Goal: Information Seeking & Learning: Learn about a topic

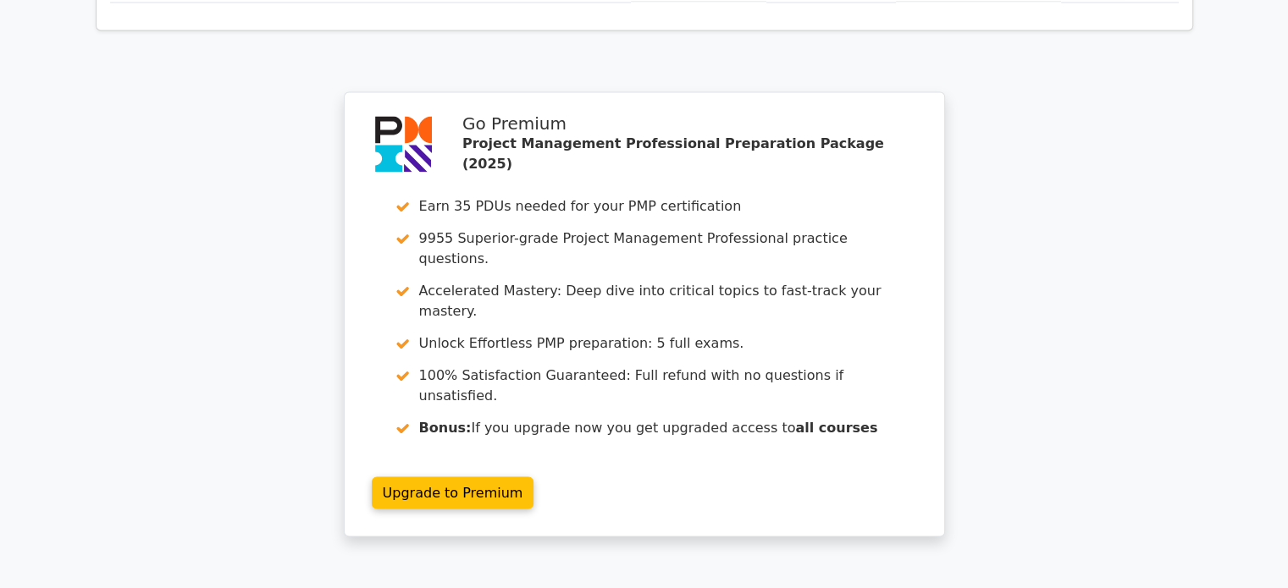
scroll to position [3158, 0]
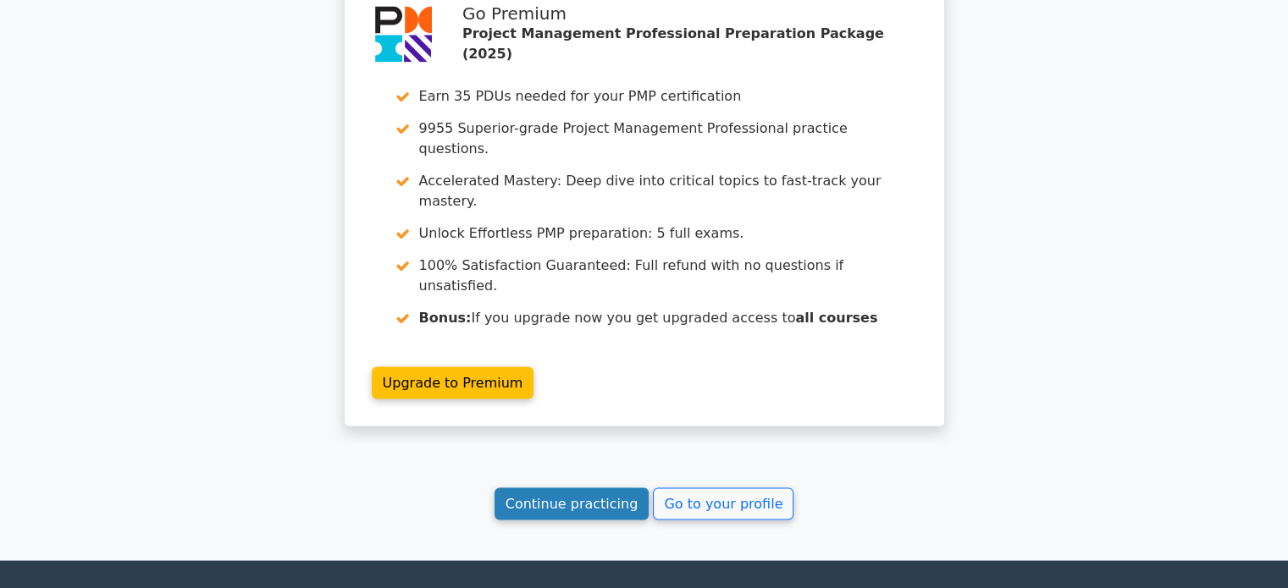
click at [549, 488] on link "Continue practicing" at bounding box center [571, 504] width 155 height 32
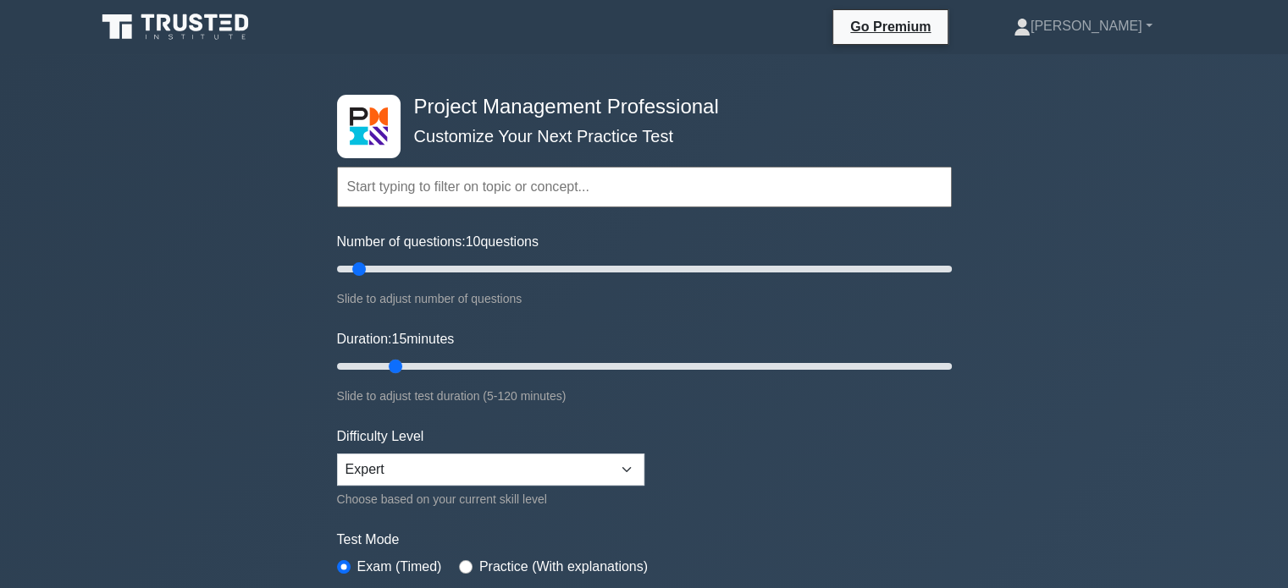
drag, startPoint x: 367, startPoint y: 361, endPoint x: 385, endPoint y: 359, distance: 18.7
type input "15"
click at [385, 359] on input "Duration: 15 minutes" at bounding box center [644, 366] width 615 height 20
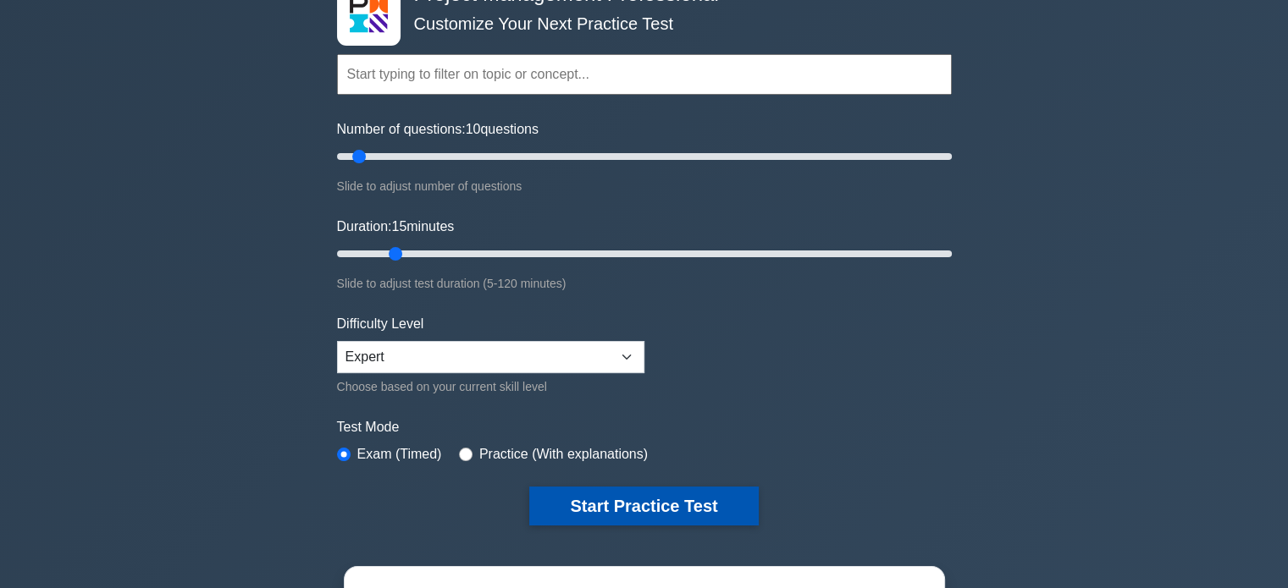
click at [673, 512] on button "Start Practice Test" at bounding box center [643, 506] width 229 height 39
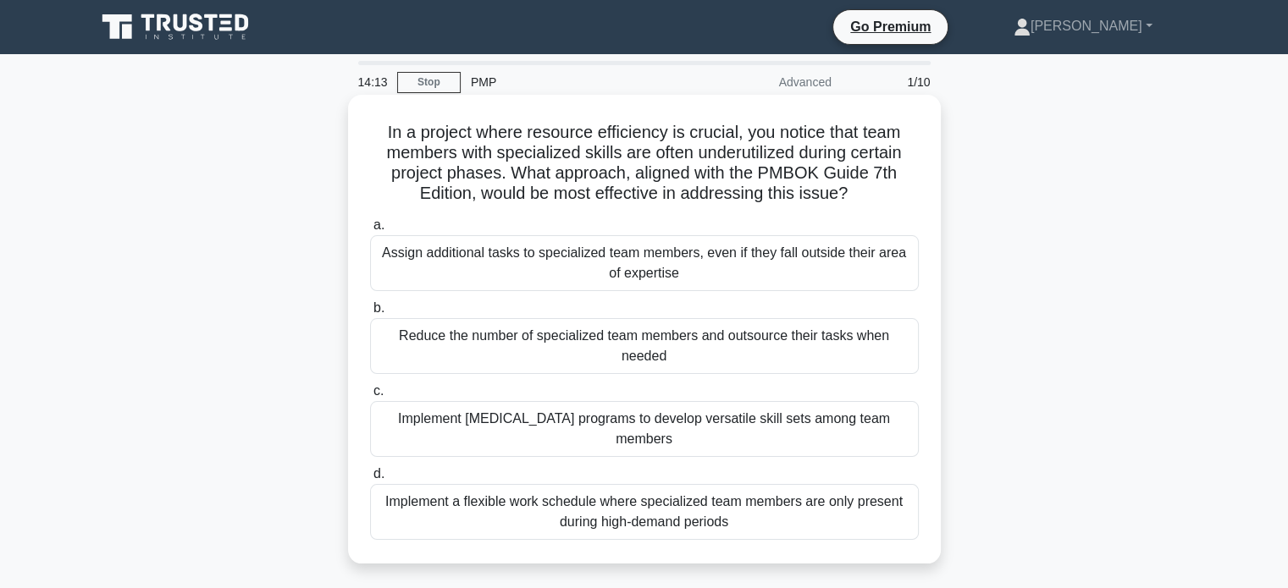
scroll to position [56, 0]
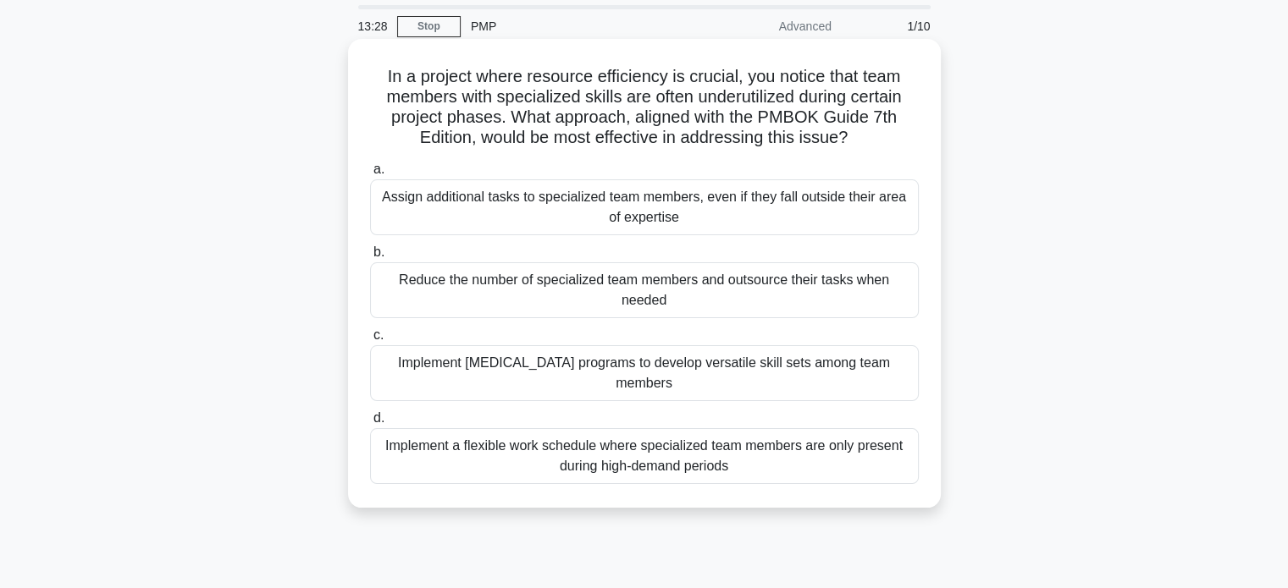
click at [746, 449] on div "Implement a flexible work schedule where specialized team members are only pres…" at bounding box center [644, 456] width 549 height 56
click at [370, 424] on input "d. Implement a flexible work schedule where specialized team members are only p…" at bounding box center [370, 418] width 0 height 11
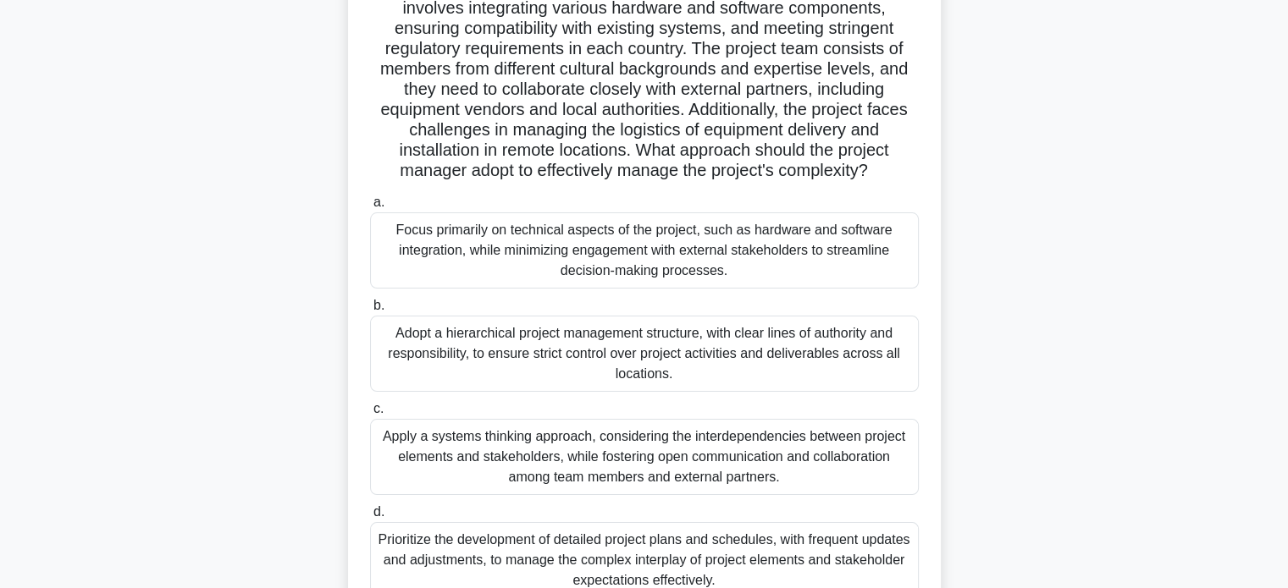
scroll to position [282, 0]
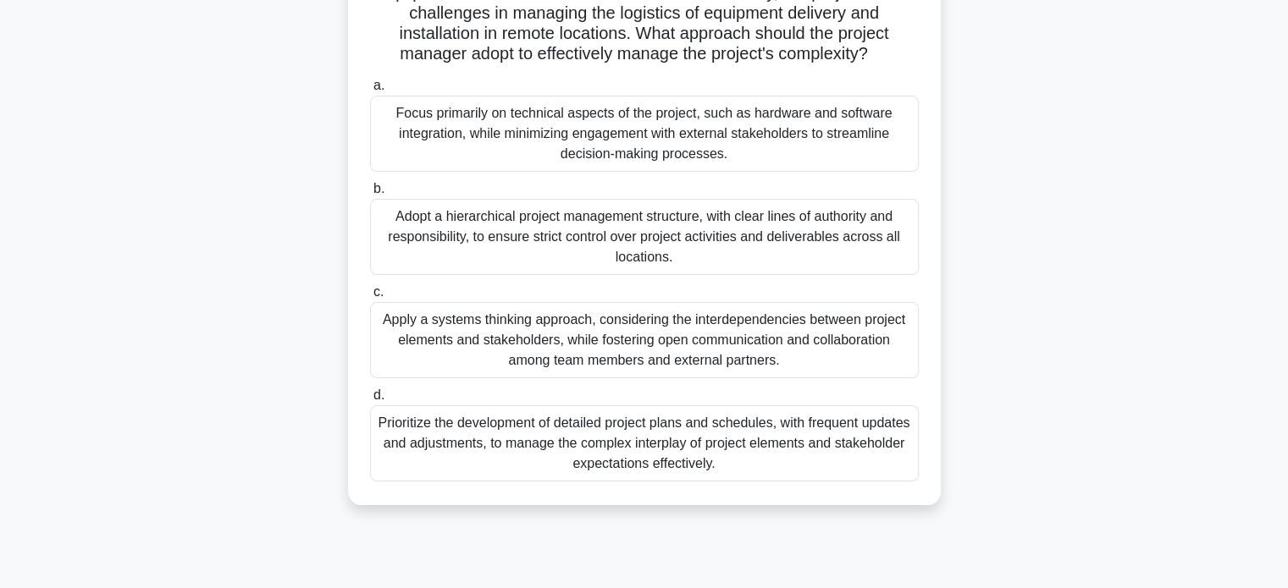
click at [705, 364] on div "Apply a systems thinking approach, considering the interdependencies between pr…" at bounding box center [644, 340] width 549 height 76
click at [370, 298] on input "c. Apply a systems thinking approach, considering the interdependencies between…" at bounding box center [370, 292] width 0 height 11
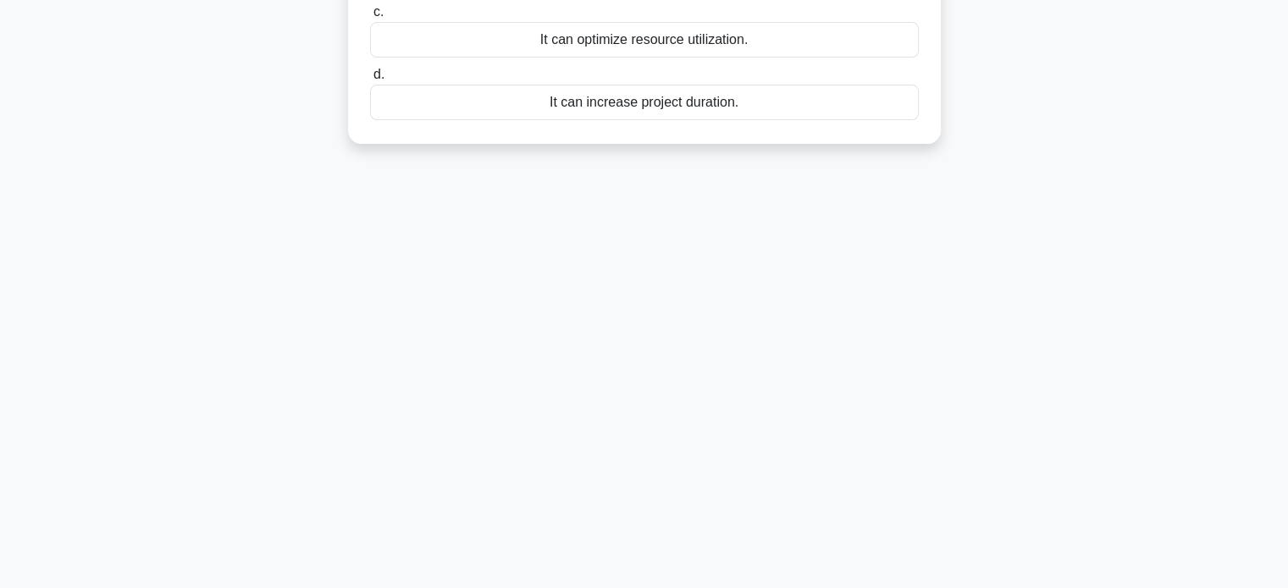
scroll to position [0, 0]
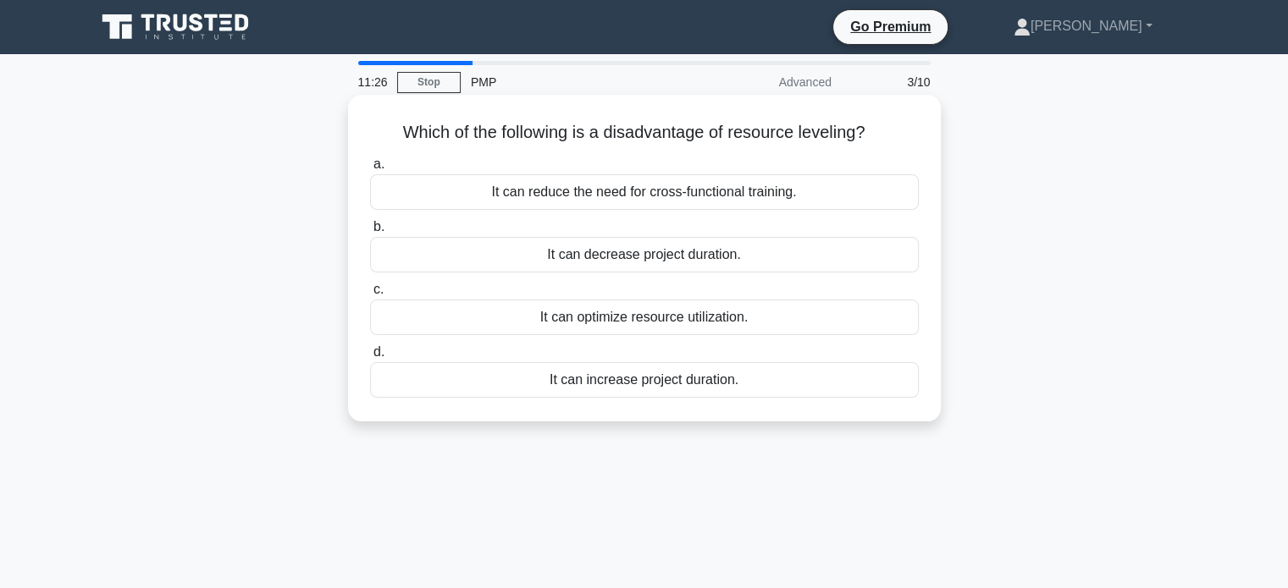
click at [633, 384] on div "It can increase project duration." at bounding box center [644, 380] width 549 height 36
click at [370, 358] on input "d. It can increase project duration." at bounding box center [370, 352] width 0 height 11
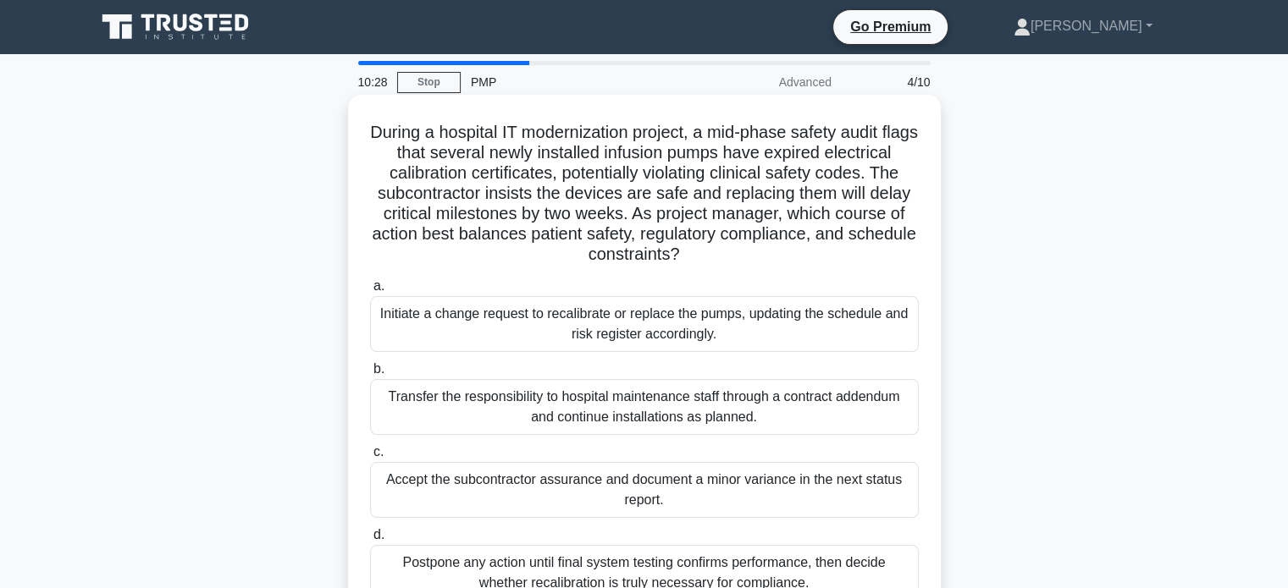
scroll to position [56, 0]
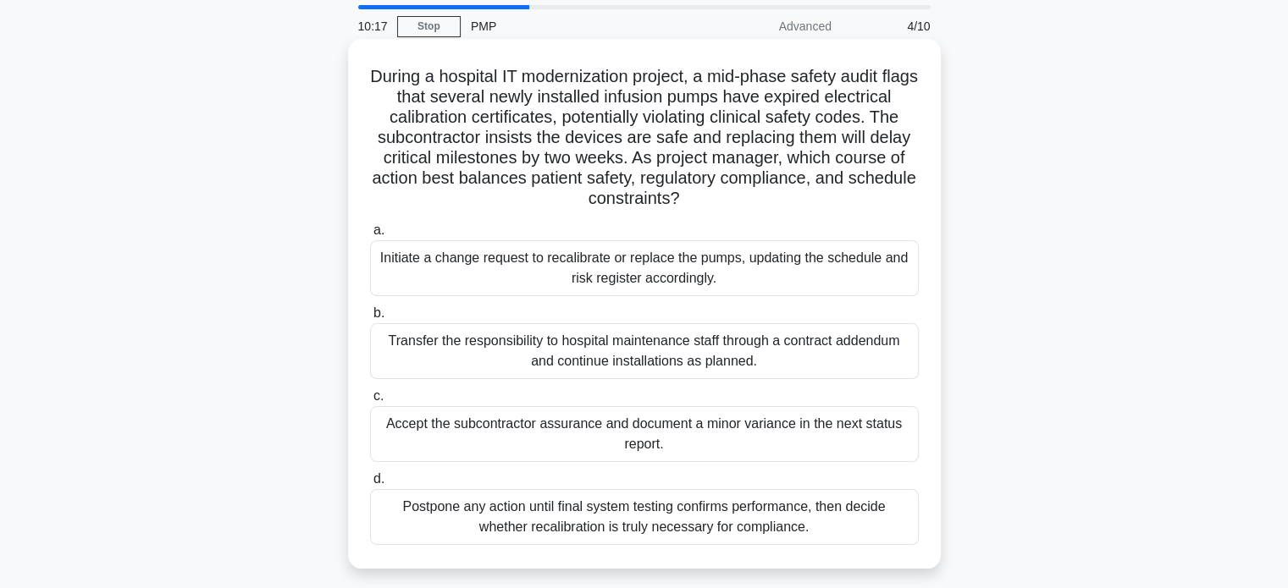
click at [742, 275] on div "Initiate a change request to recalibrate or replace the pumps, updating the sch…" at bounding box center [644, 268] width 549 height 56
click at [370, 236] on input "a. Initiate a change request to recalibrate or replace the pumps, updating the …" at bounding box center [370, 230] width 0 height 11
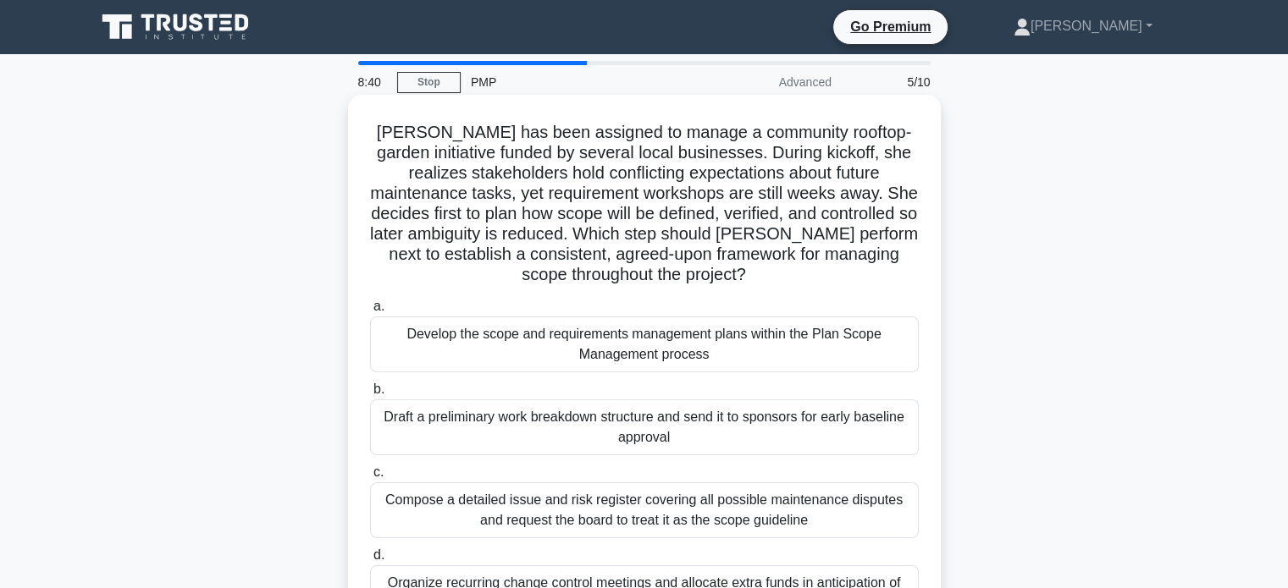
scroll to position [113, 0]
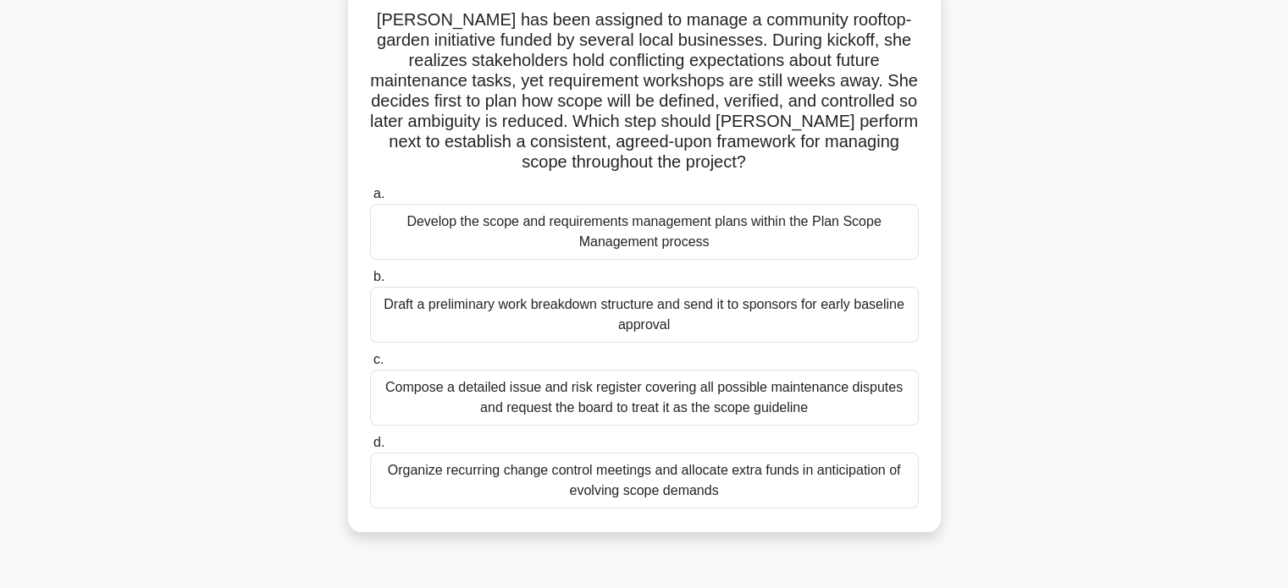
click at [819, 410] on div "Compose a detailed issue and risk register covering all possible maintenance di…" at bounding box center [644, 398] width 549 height 56
click at [370, 366] on input "c. Compose a detailed issue and risk register covering all possible maintenance…" at bounding box center [370, 360] width 0 height 11
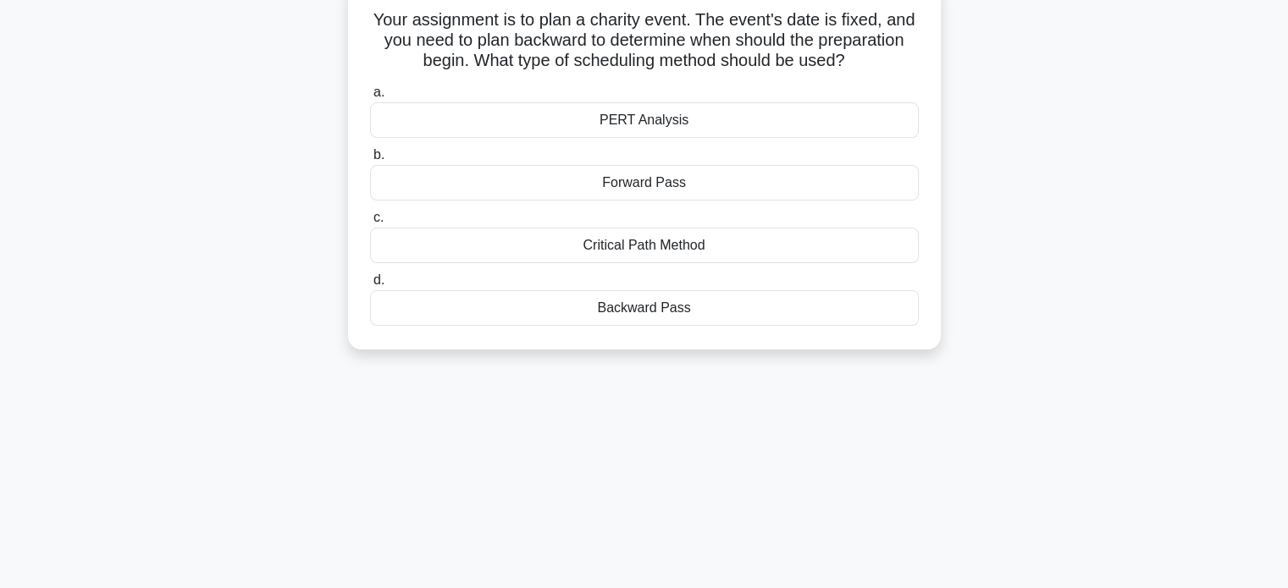
scroll to position [0, 0]
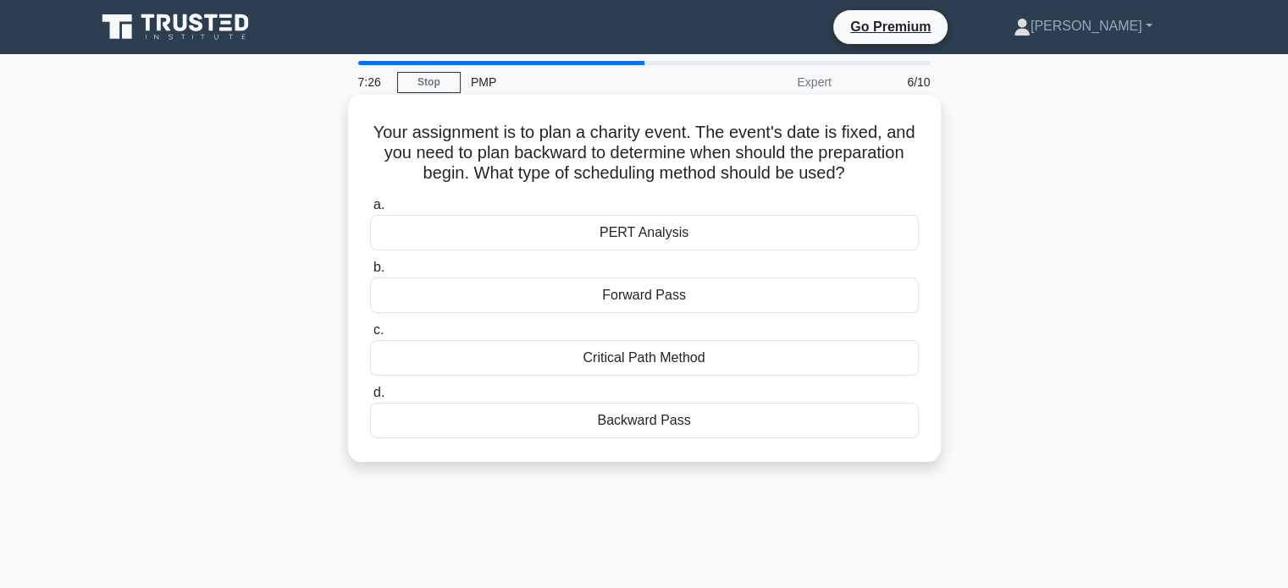
click at [669, 356] on div "Critical Path Method" at bounding box center [644, 358] width 549 height 36
click at [370, 336] on input "c. Critical Path Method" at bounding box center [370, 330] width 0 height 11
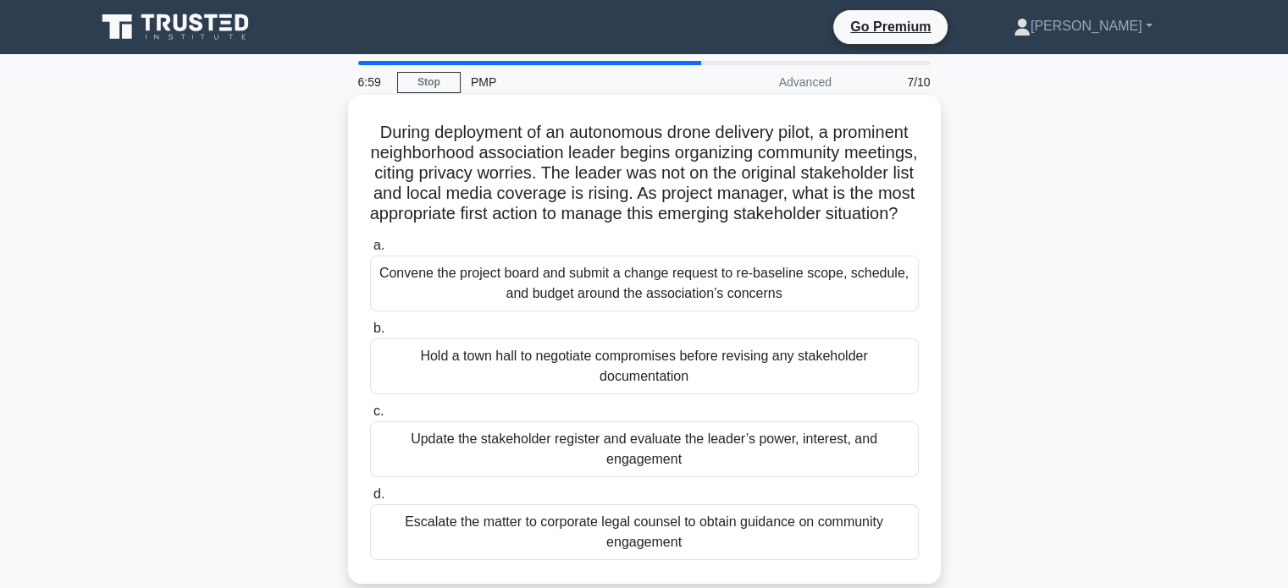
drag, startPoint x: 767, startPoint y: 240, endPoint x: 415, endPoint y: 122, distance: 371.4
click at [415, 122] on h5 "During deployment of an autonomous drone delivery pilot, a prominent neighborho…" at bounding box center [644, 173] width 552 height 103
copy h5 "During deployment of an autonomous drone delivery pilot, a prominent neighborho…"
click at [610, 312] on div "Convene the project board and submit a change request to re-baseline scope, sch…" at bounding box center [644, 284] width 549 height 56
click at [370, 251] on input "a. Convene the project board and submit a change request to re-baseline scope, …" at bounding box center [370, 245] width 0 height 11
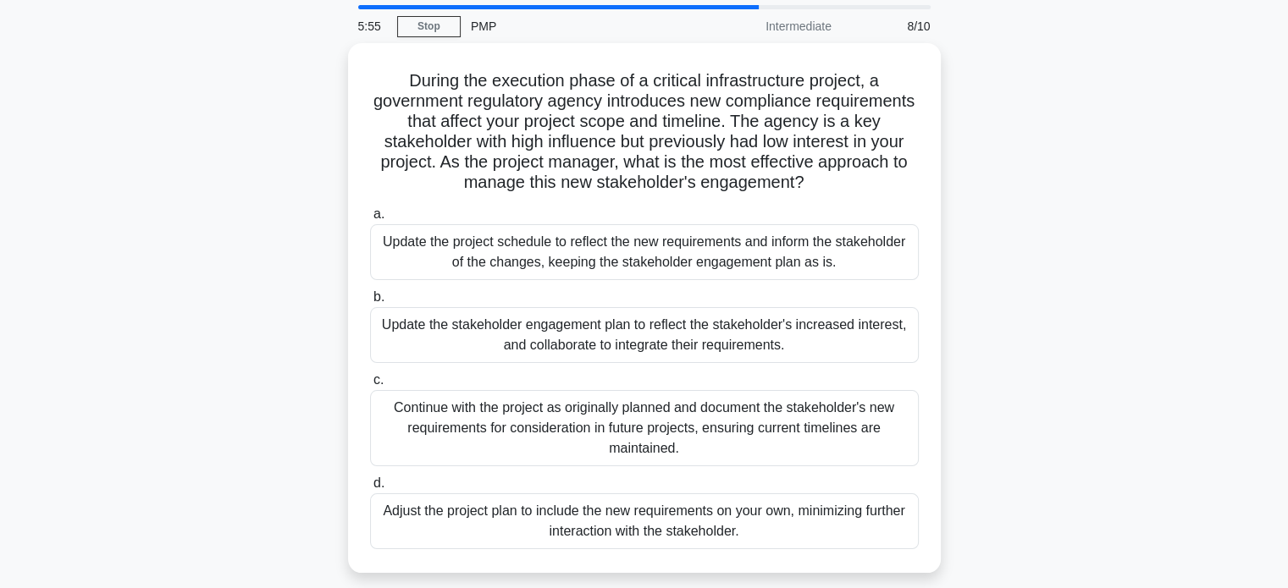
scroll to position [113, 0]
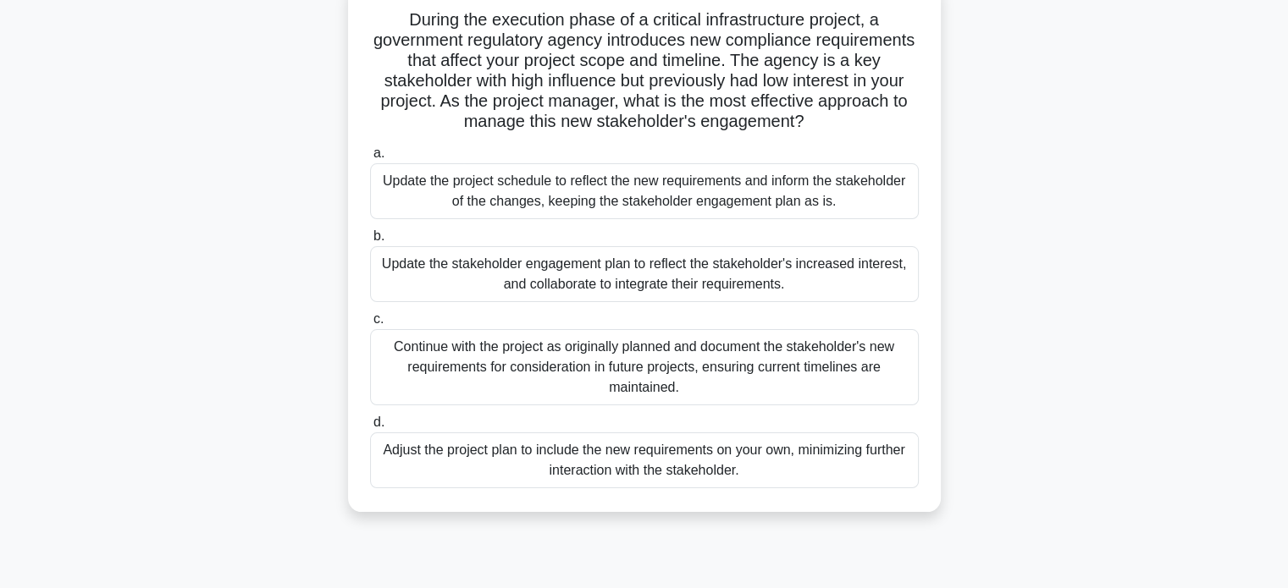
click at [610, 275] on div "Update the stakeholder engagement plan to reflect the stakeholder's increased i…" at bounding box center [644, 274] width 549 height 56
click at [370, 242] on input "b. Update the stakeholder engagement plan to reflect the stakeholder's increase…" at bounding box center [370, 236] width 0 height 11
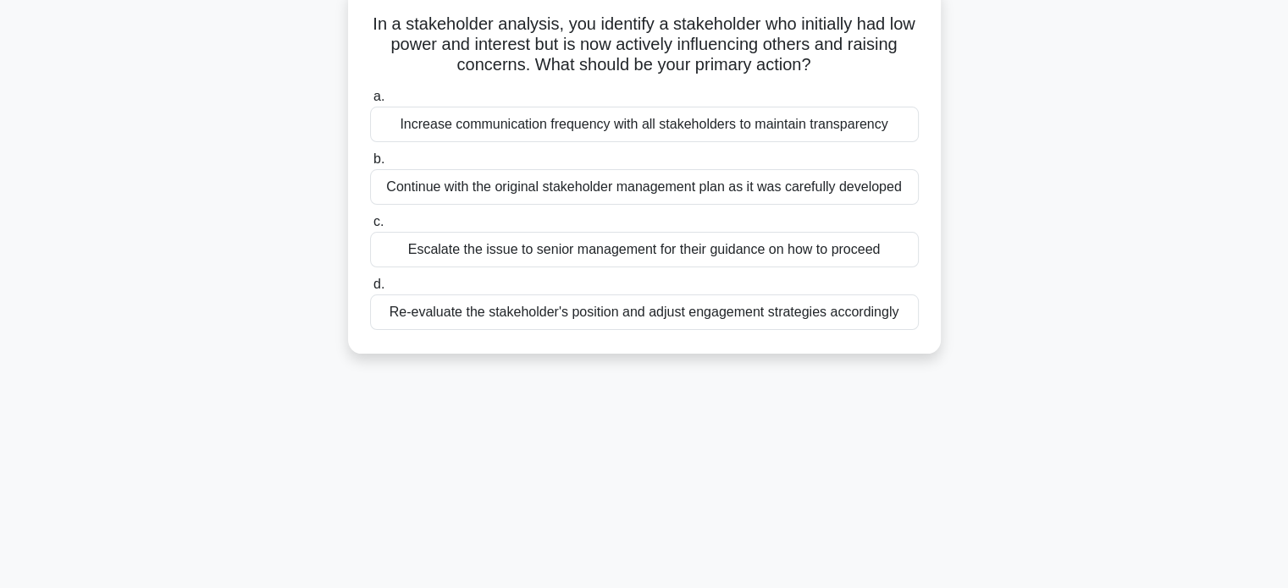
scroll to position [0, 0]
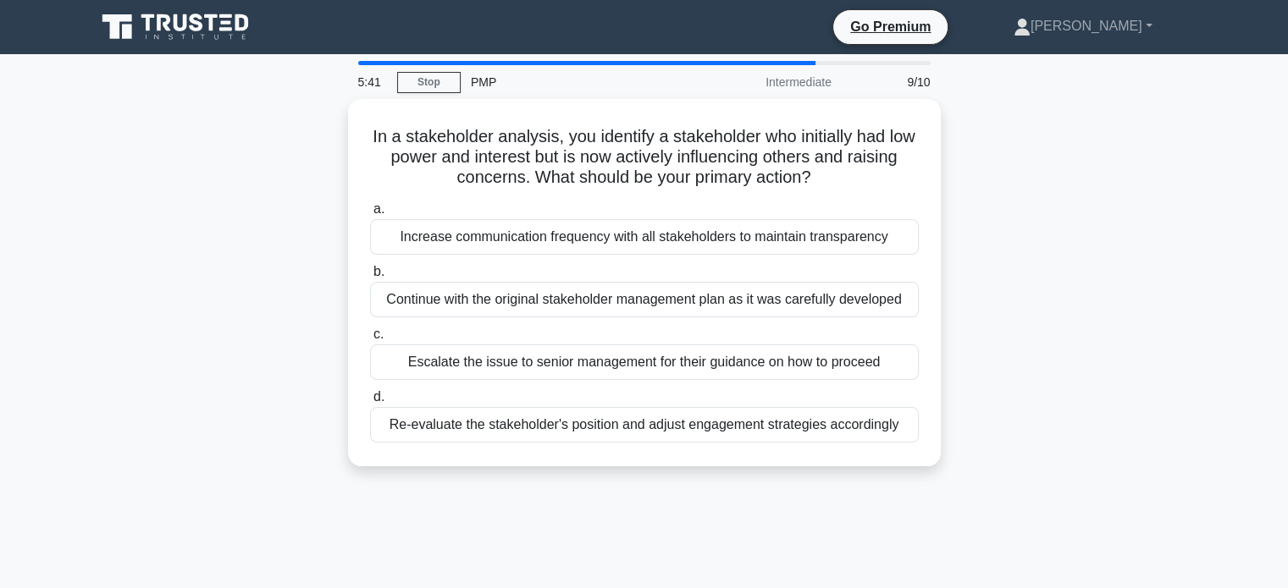
click at [1089, 294] on div "In a stakeholder analysis, you identify a stakeholder who initially had low pow…" at bounding box center [645, 293] width 1118 height 388
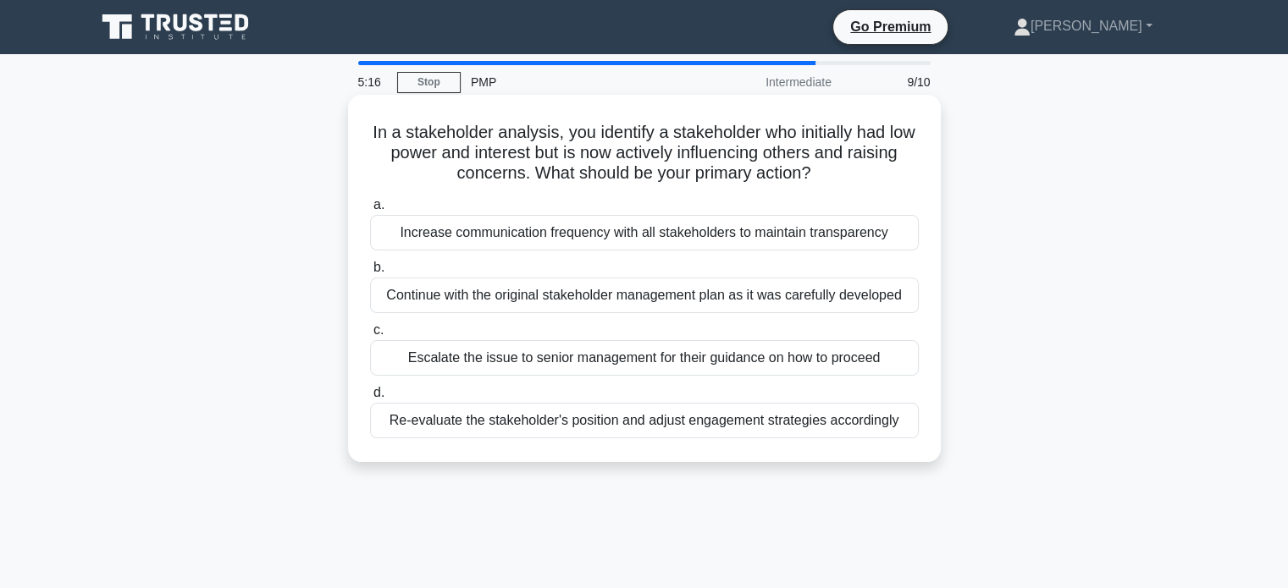
click at [545, 423] on div "Re-evaluate the stakeholder's position and adjust engagement strategies accordi…" at bounding box center [644, 421] width 549 height 36
click at [370, 399] on input "d. Re-evaluate the stakeholder's position and adjust engagement strategies acco…" at bounding box center [370, 393] width 0 height 11
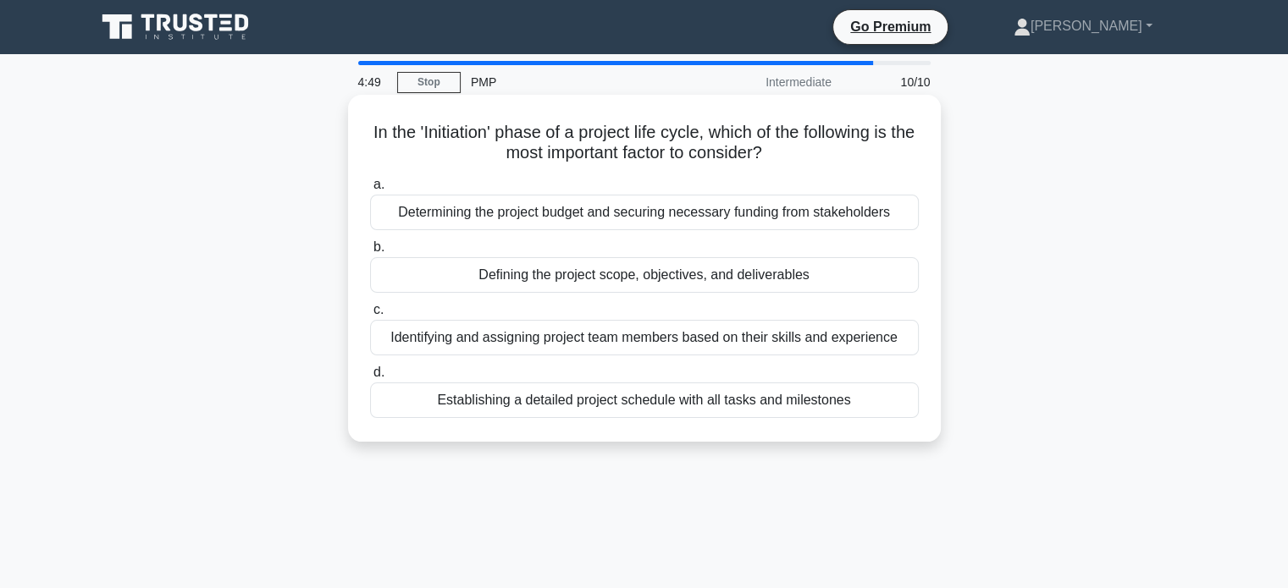
click at [548, 279] on div "Defining the project scope, objectives, and deliverables" at bounding box center [644, 275] width 549 height 36
click at [370, 253] on input "b. Defining the project scope, objectives, and deliverables" at bounding box center [370, 247] width 0 height 11
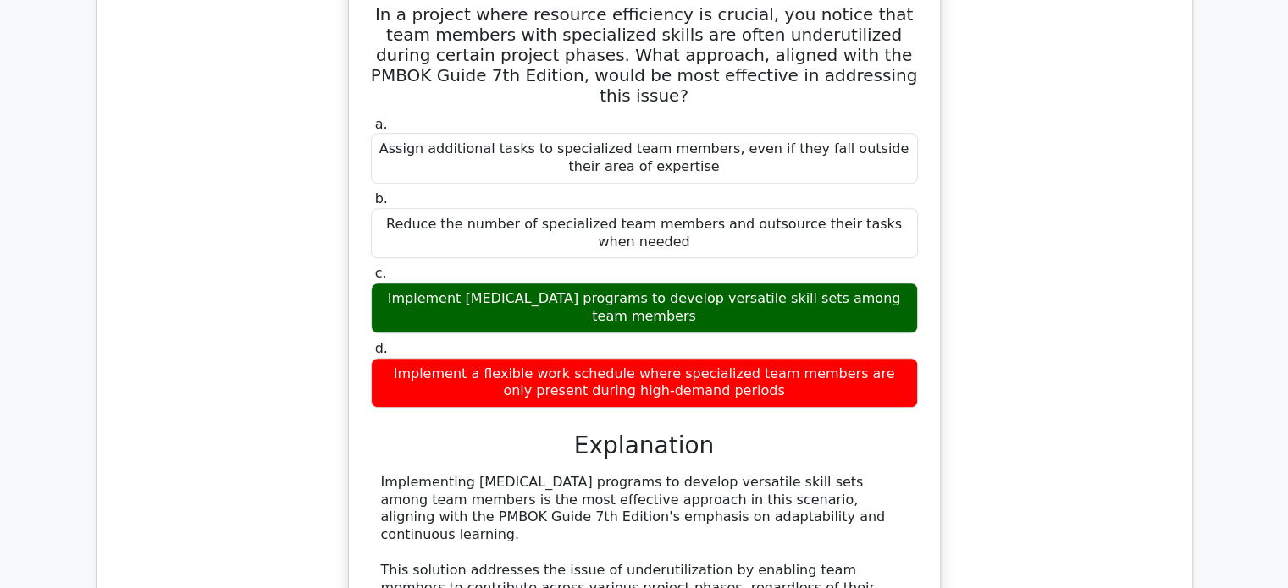
scroll to position [1355, 0]
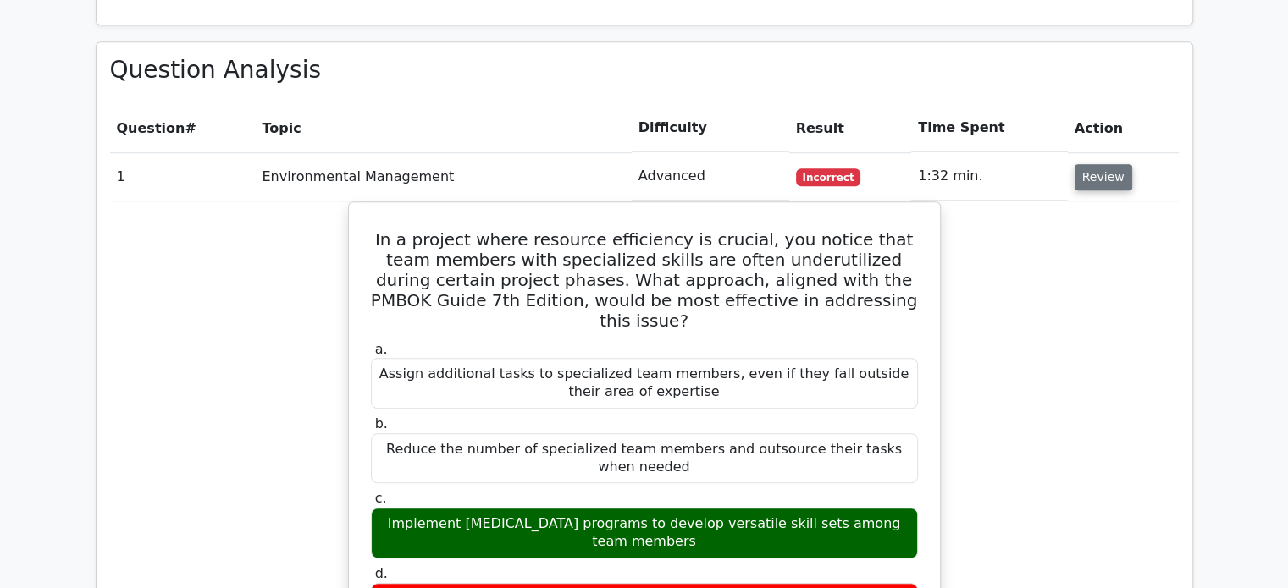
click at [1121, 164] on button "Review" at bounding box center [1104, 177] width 58 height 26
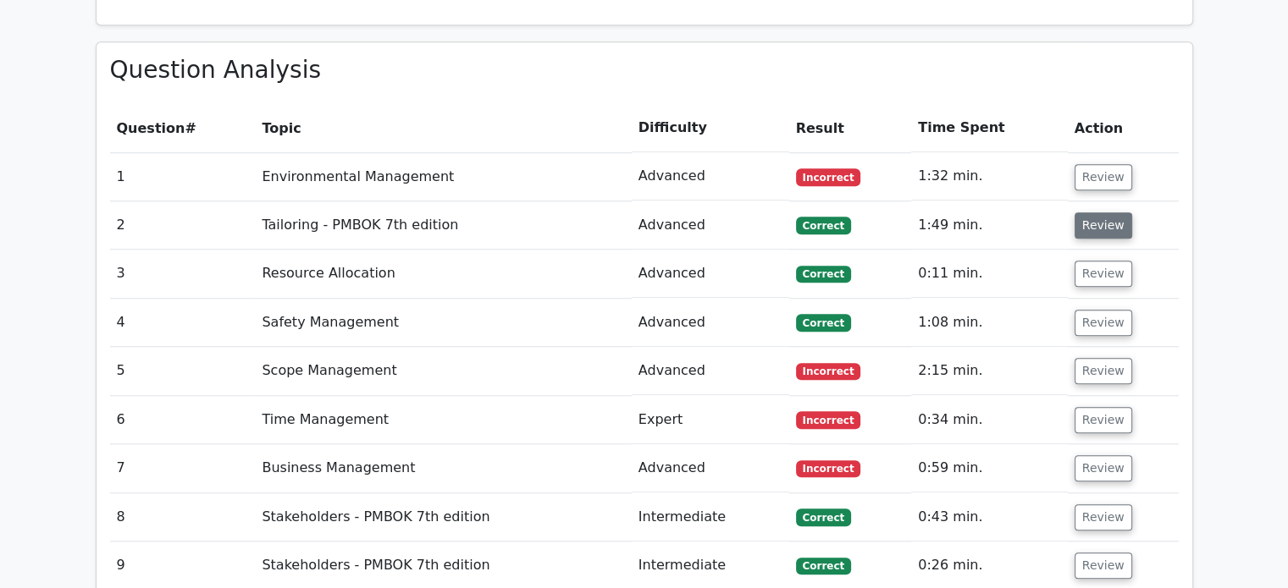
click at [1102, 213] on button "Review" at bounding box center [1104, 226] width 58 height 26
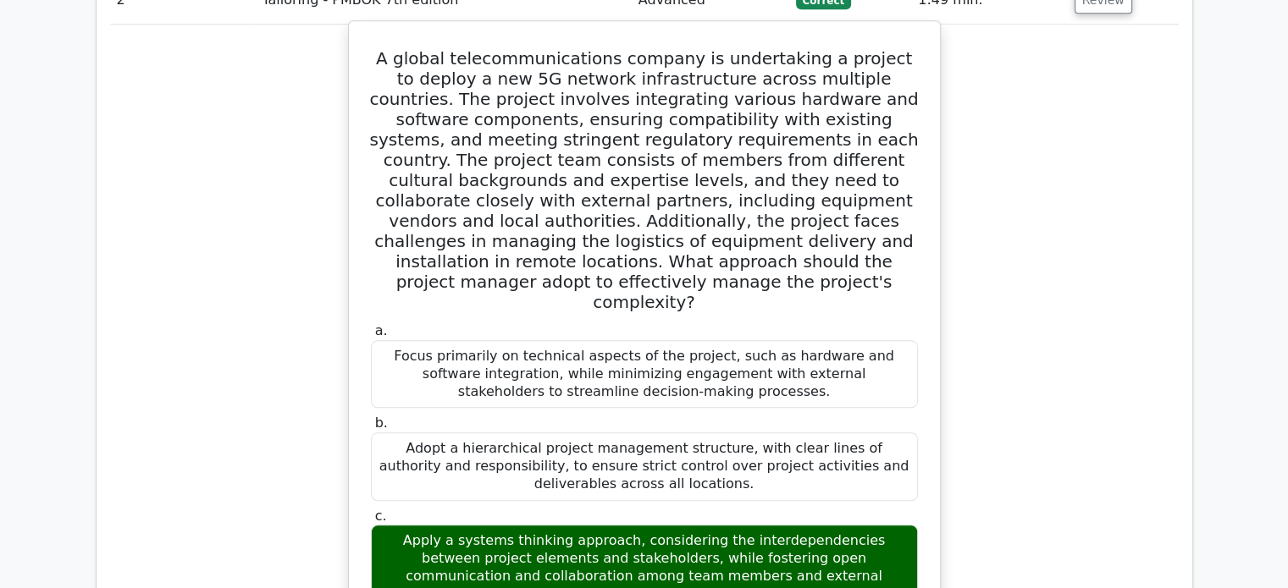
scroll to position [1298, 0]
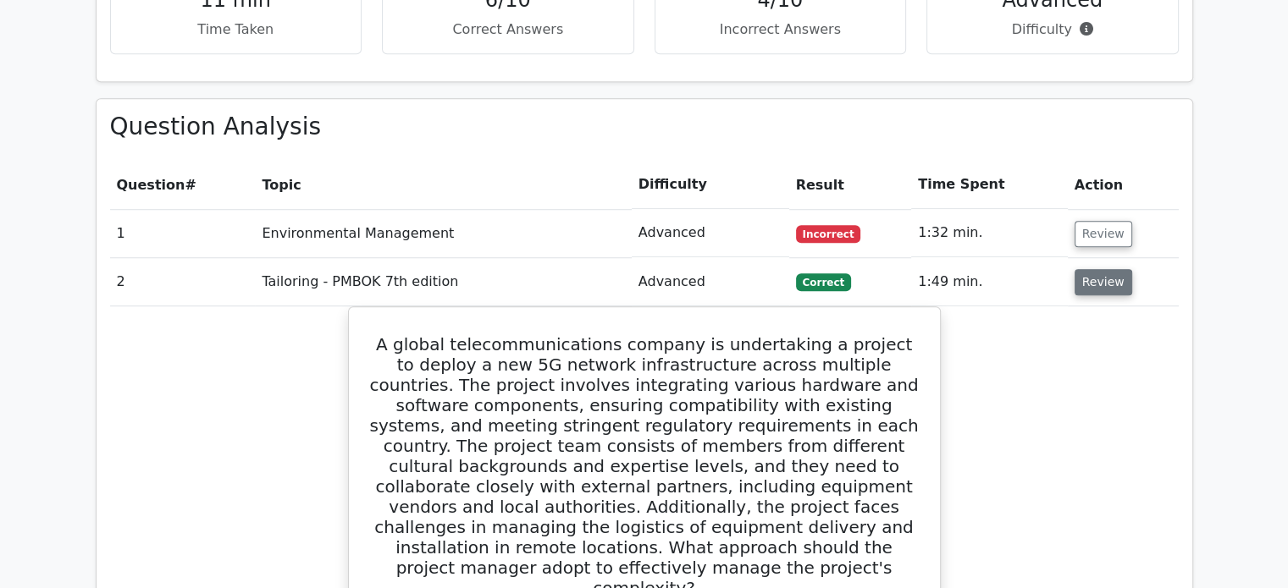
click at [1101, 269] on button "Review" at bounding box center [1104, 282] width 58 height 26
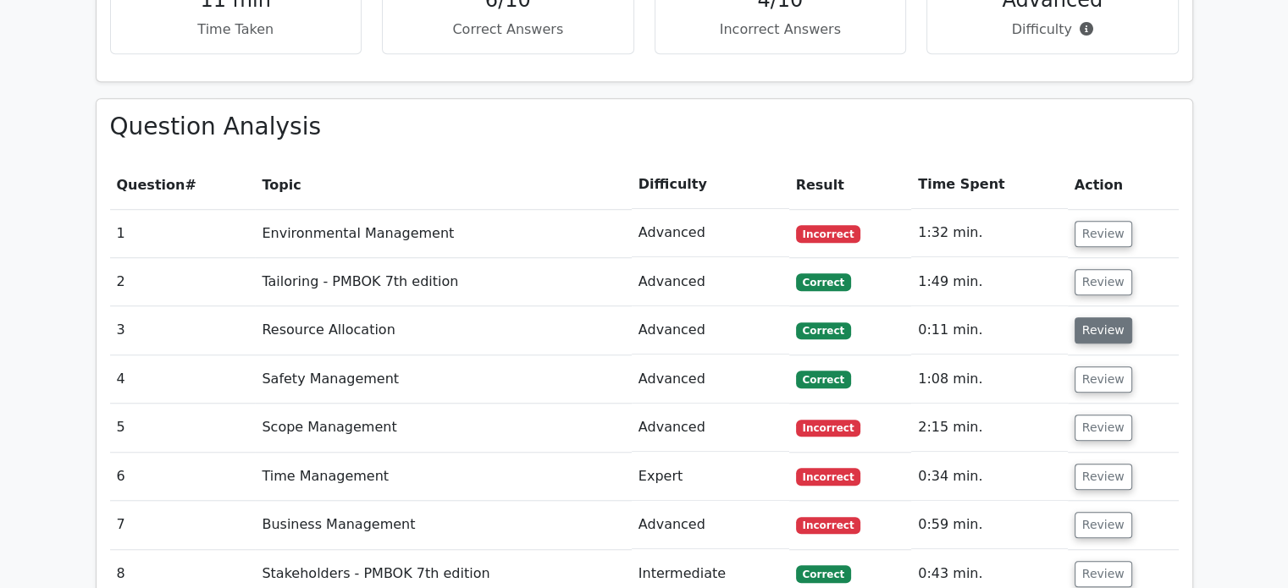
click at [1093, 318] on button "Review" at bounding box center [1104, 331] width 58 height 26
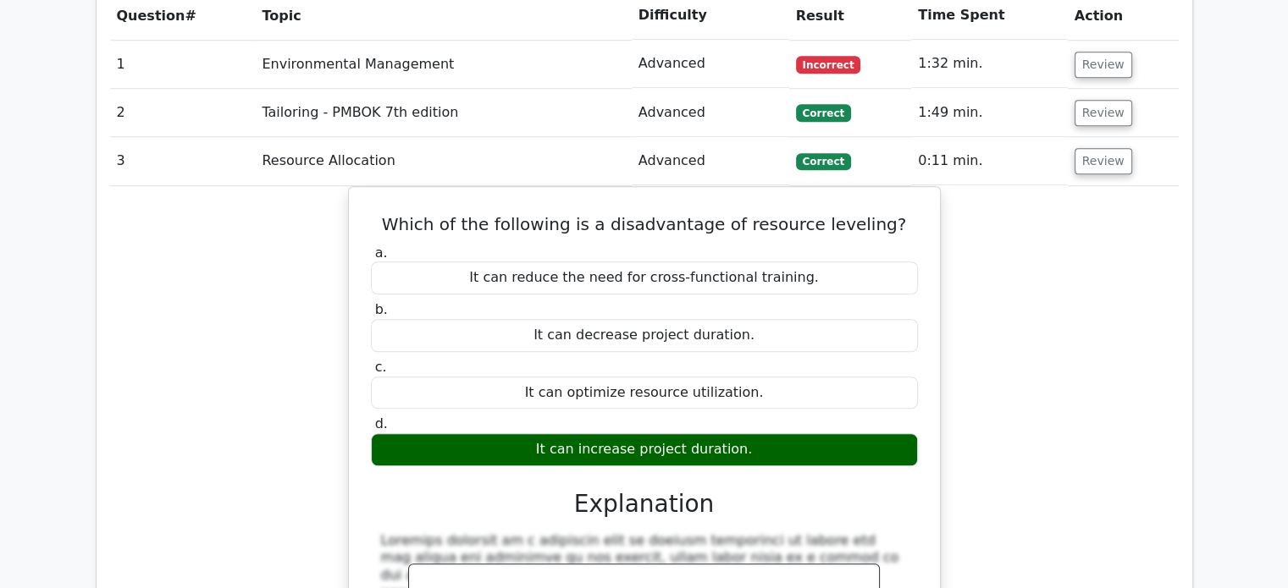
scroll to position [1411, 0]
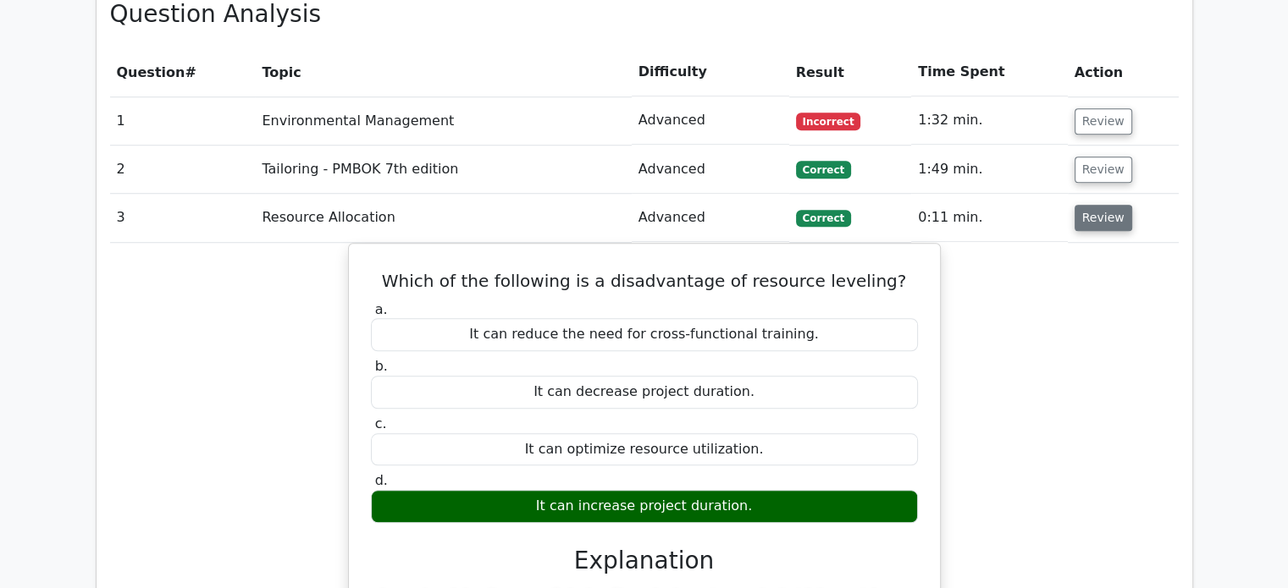
click at [1075, 205] on button "Review" at bounding box center [1104, 218] width 58 height 26
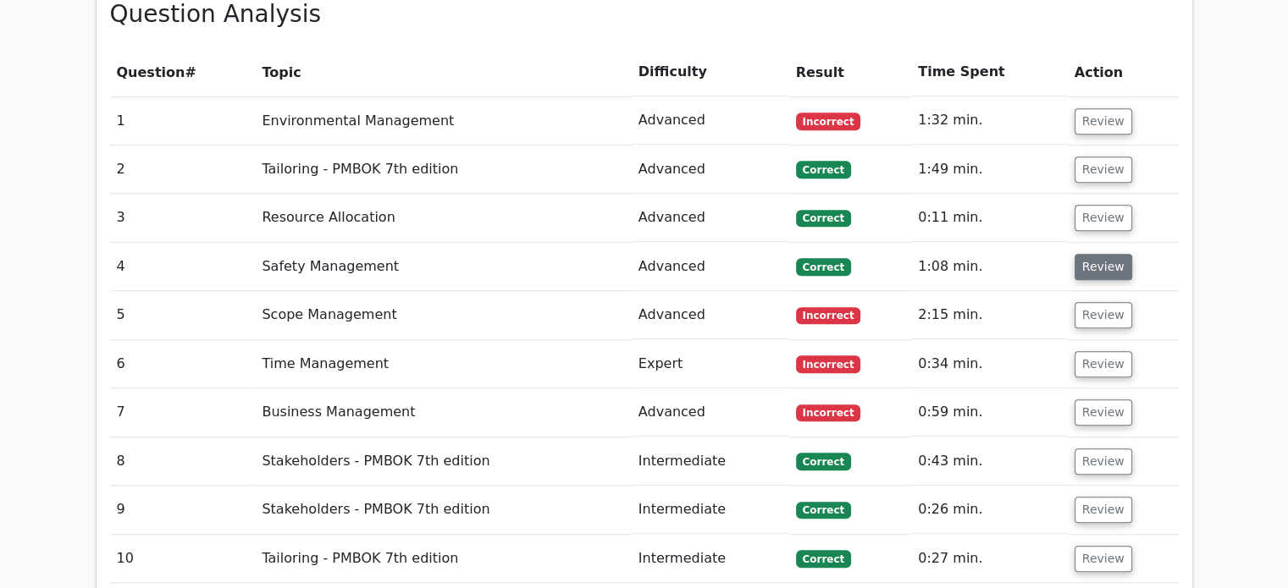
click at [1089, 254] on button "Review" at bounding box center [1104, 267] width 58 height 26
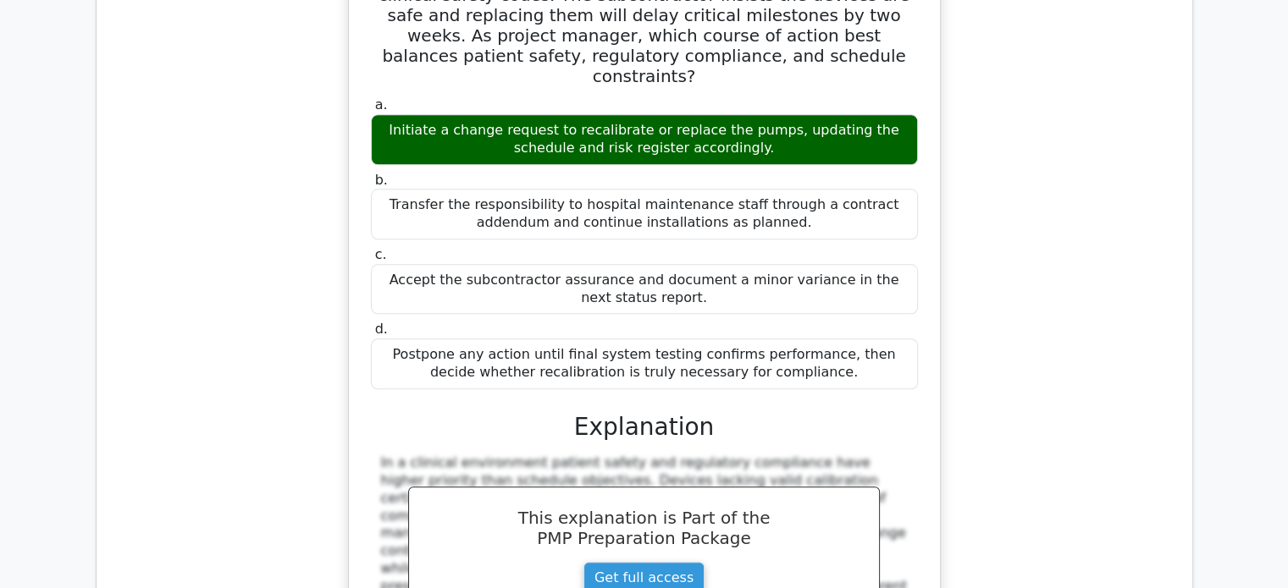
scroll to position [1580, 0]
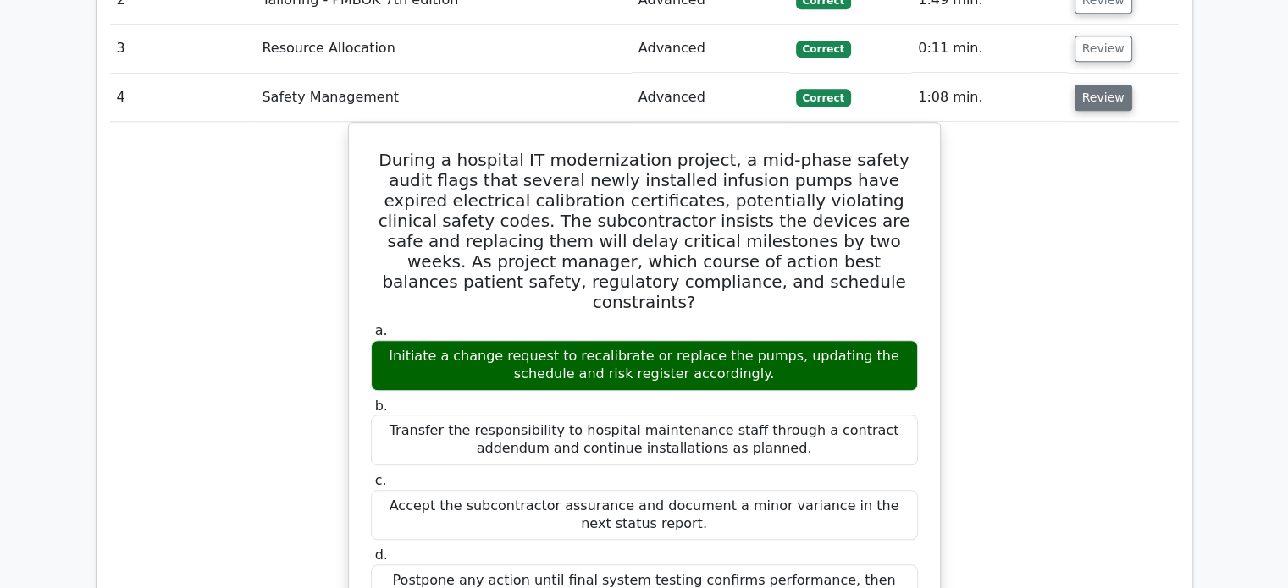
click at [1103, 85] on button "Review" at bounding box center [1104, 98] width 58 height 26
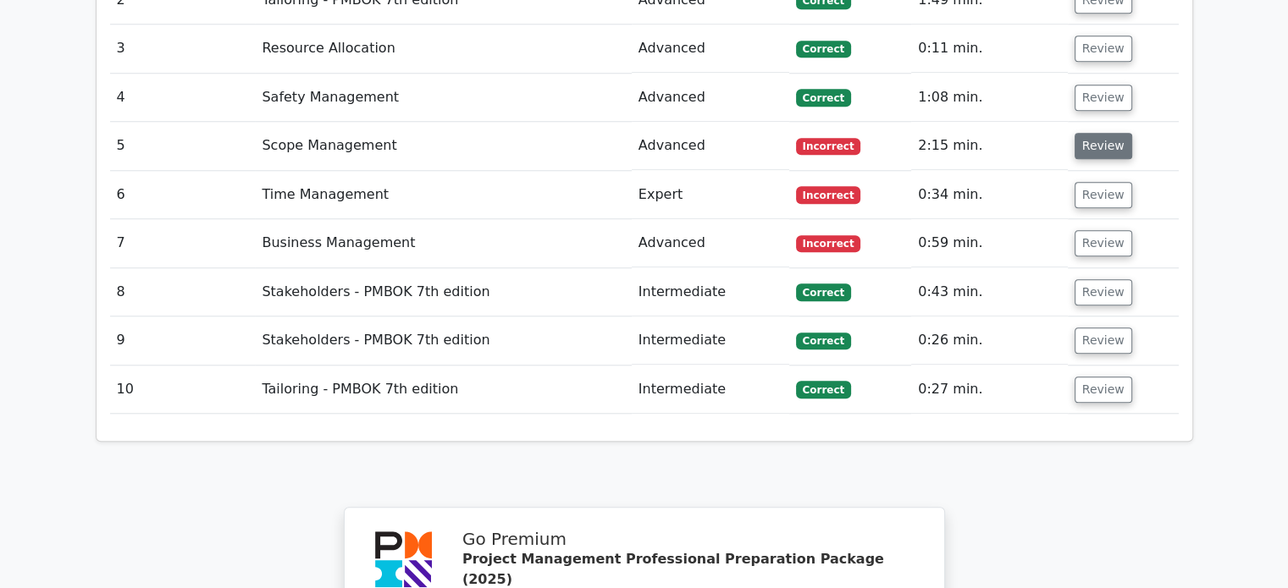
click at [1093, 133] on button "Review" at bounding box center [1104, 146] width 58 height 26
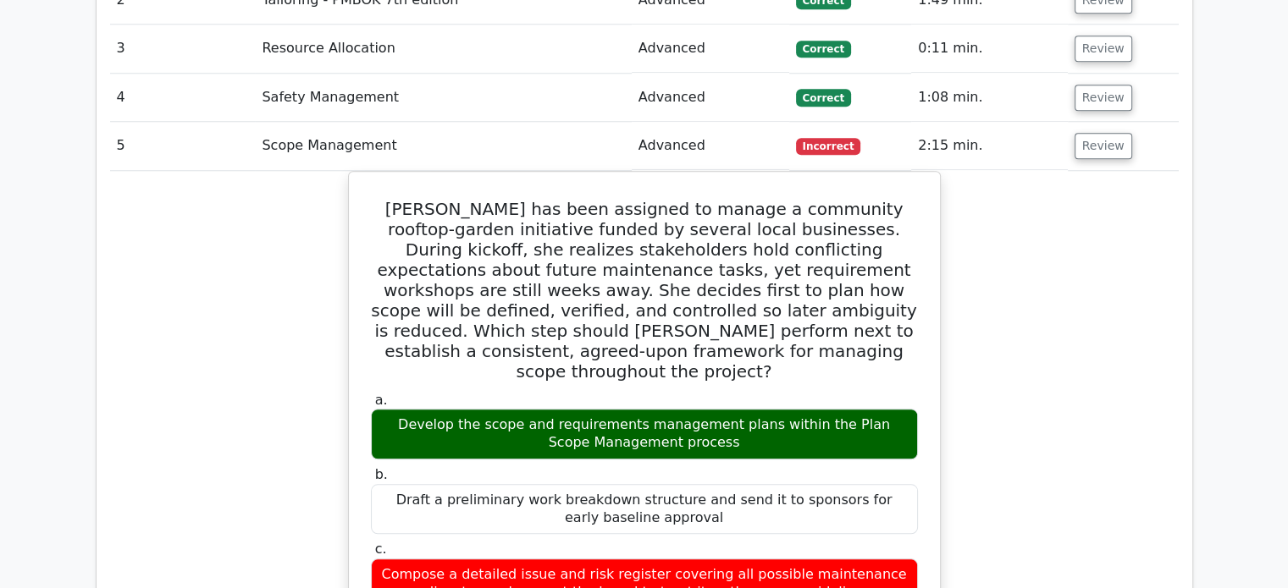
scroll to position [1524, 0]
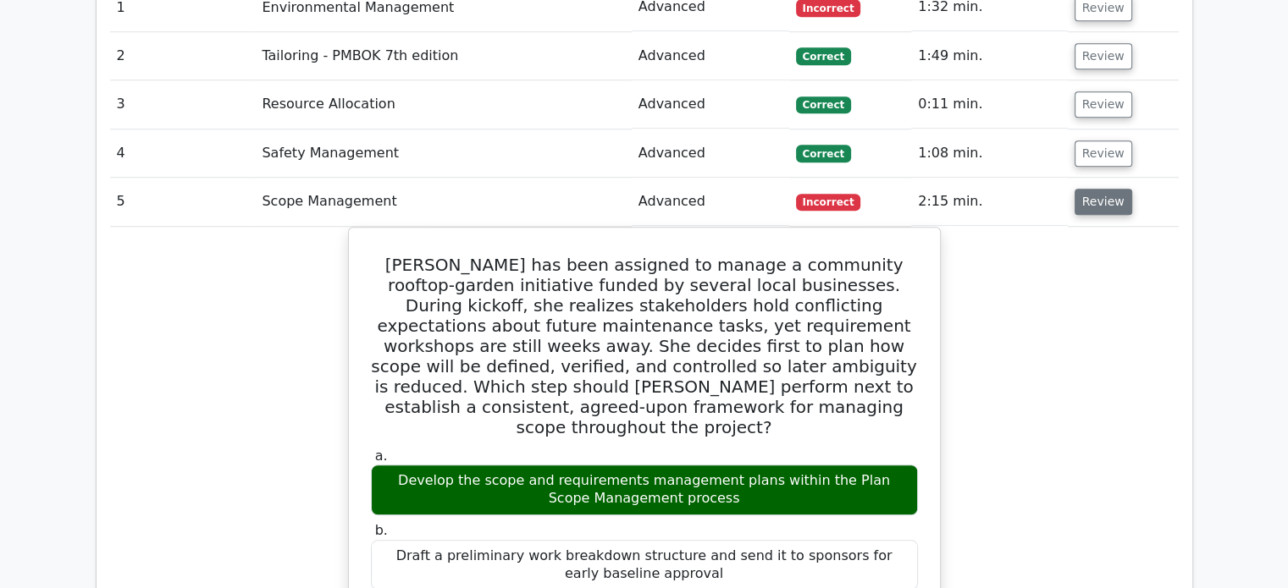
click at [1104, 189] on button "Review" at bounding box center [1104, 202] width 58 height 26
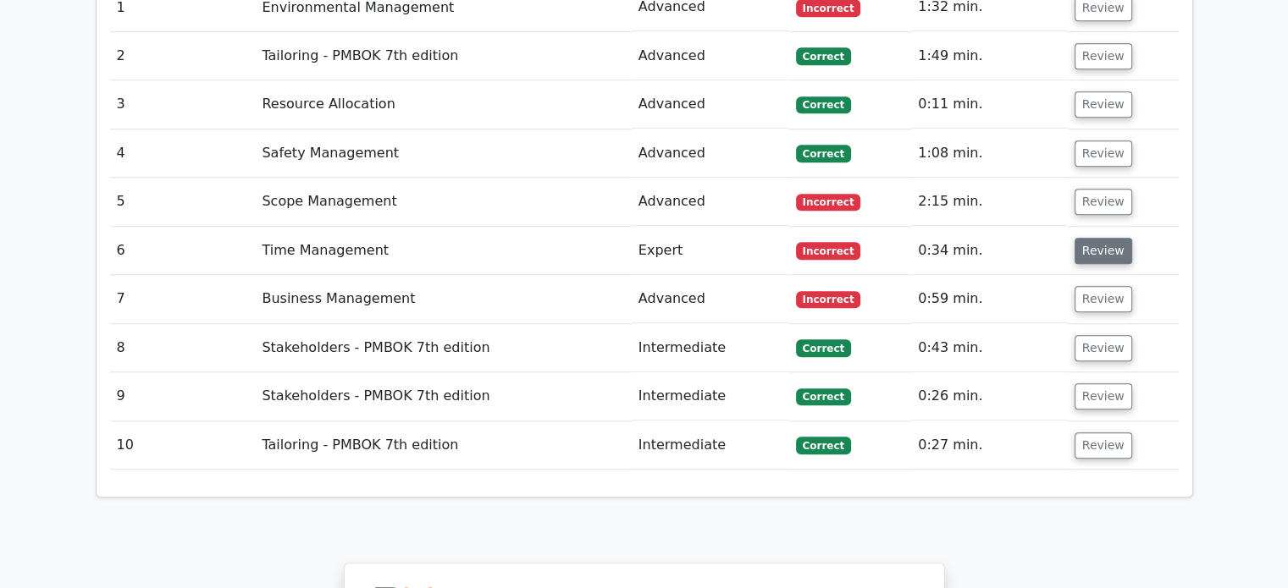
click at [1098, 238] on button "Review" at bounding box center [1104, 251] width 58 height 26
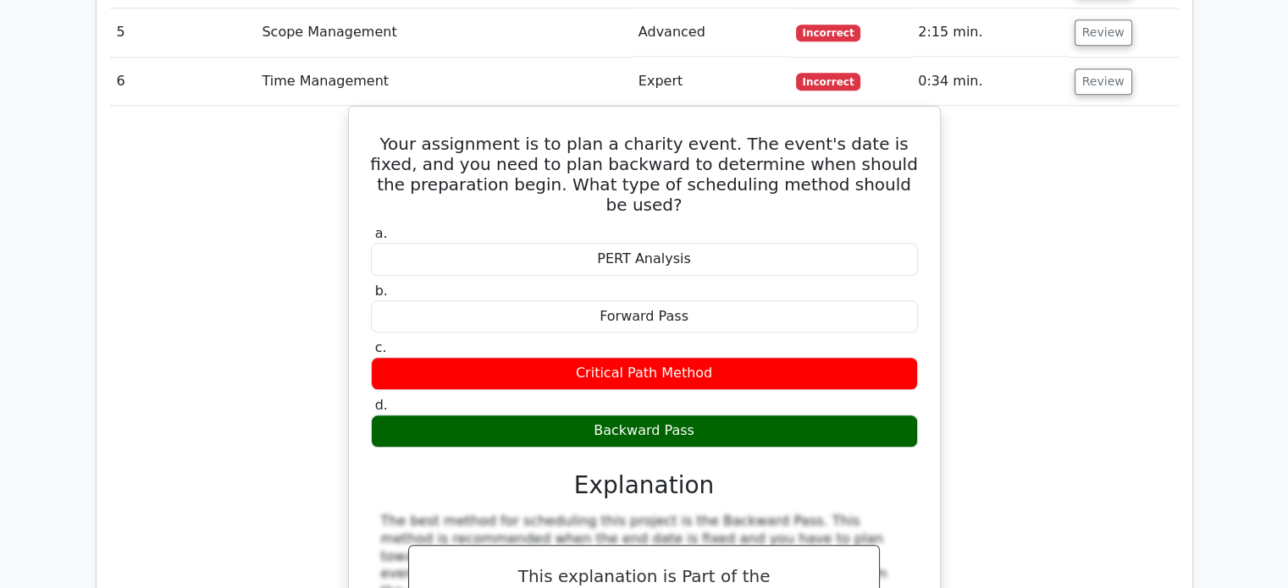
scroll to position [1580, 0]
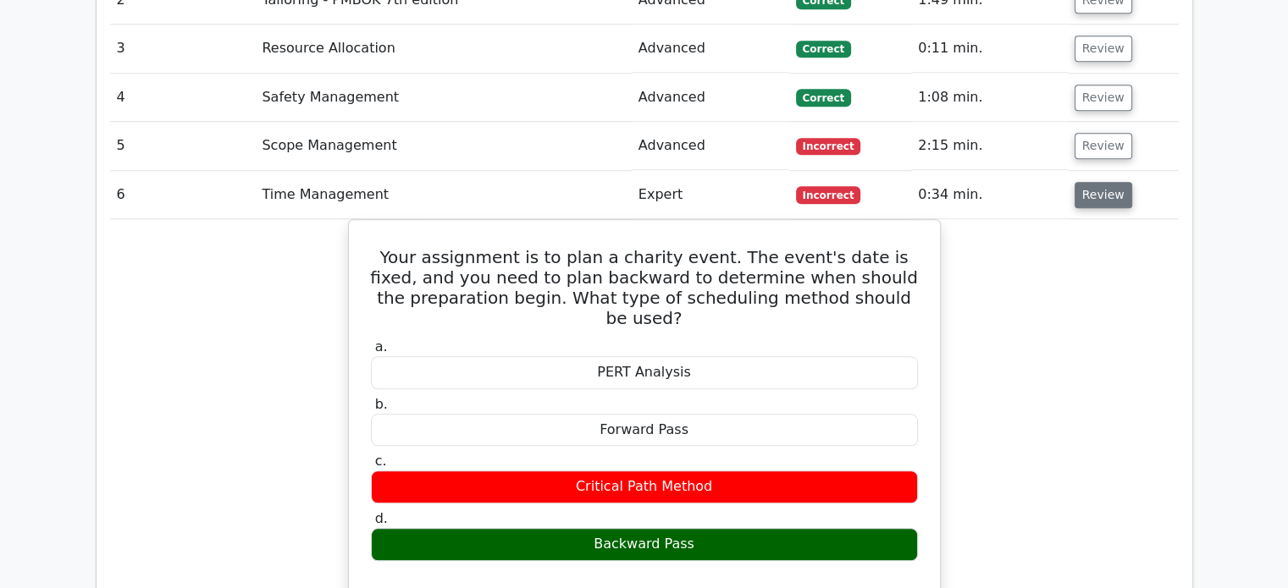
click at [1094, 182] on button "Review" at bounding box center [1104, 195] width 58 height 26
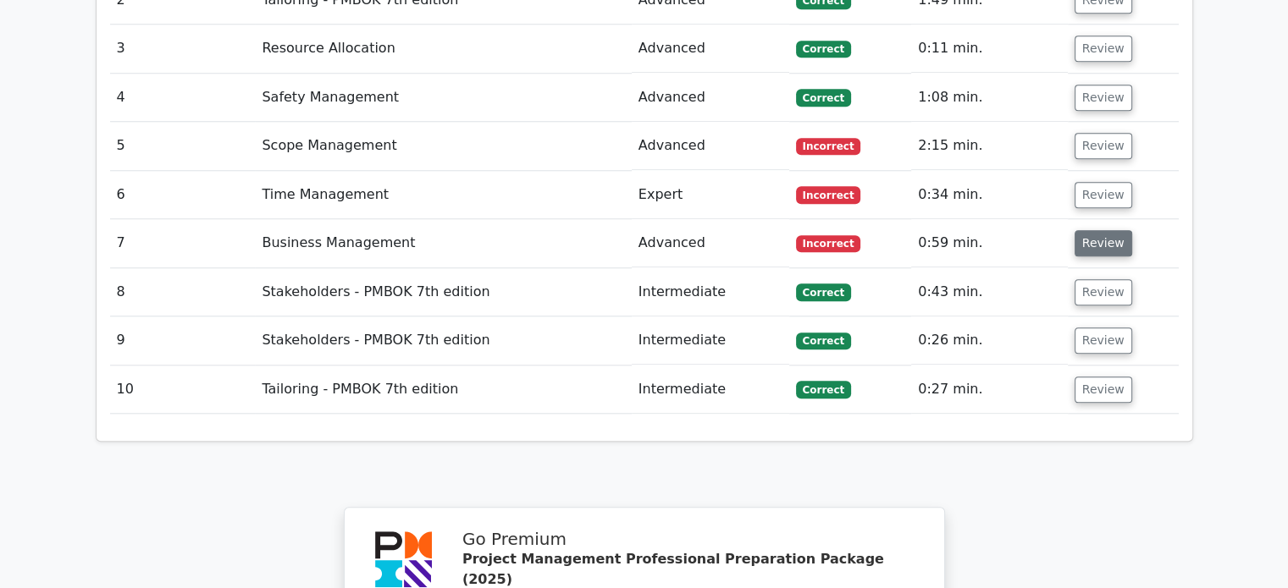
click at [1086, 230] on button "Review" at bounding box center [1104, 243] width 58 height 26
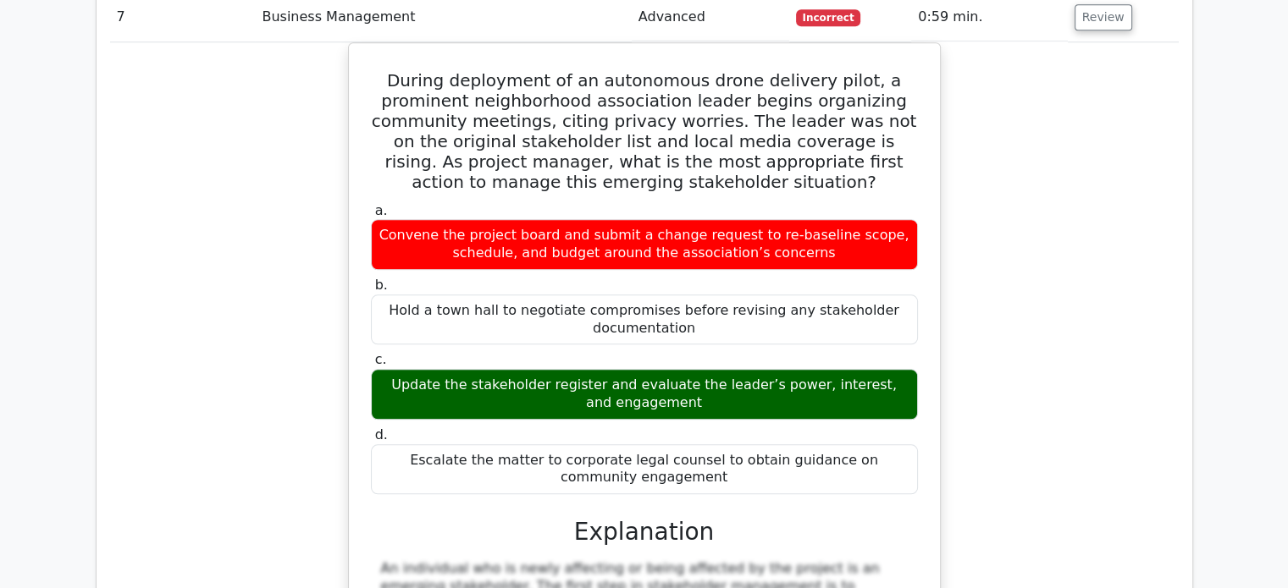
scroll to position [1693, 0]
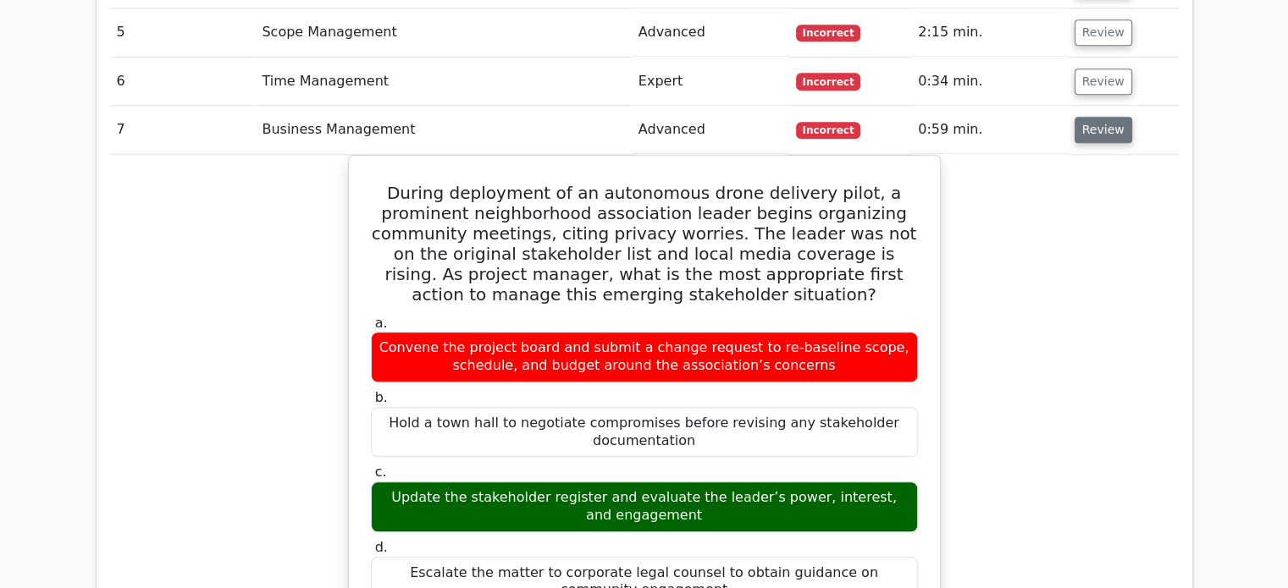
click at [1111, 117] on button "Review" at bounding box center [1104, 130] width 58 height 26
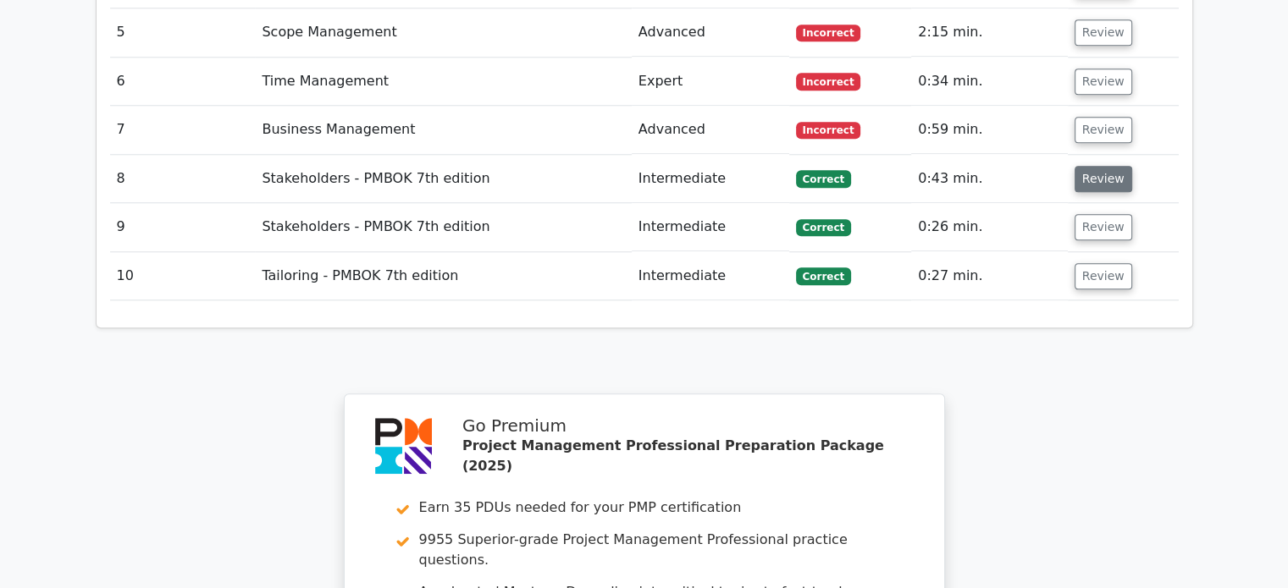
click at [1109, 166] on button "Review" at bounding box center [1104, 179] width 58 height 26
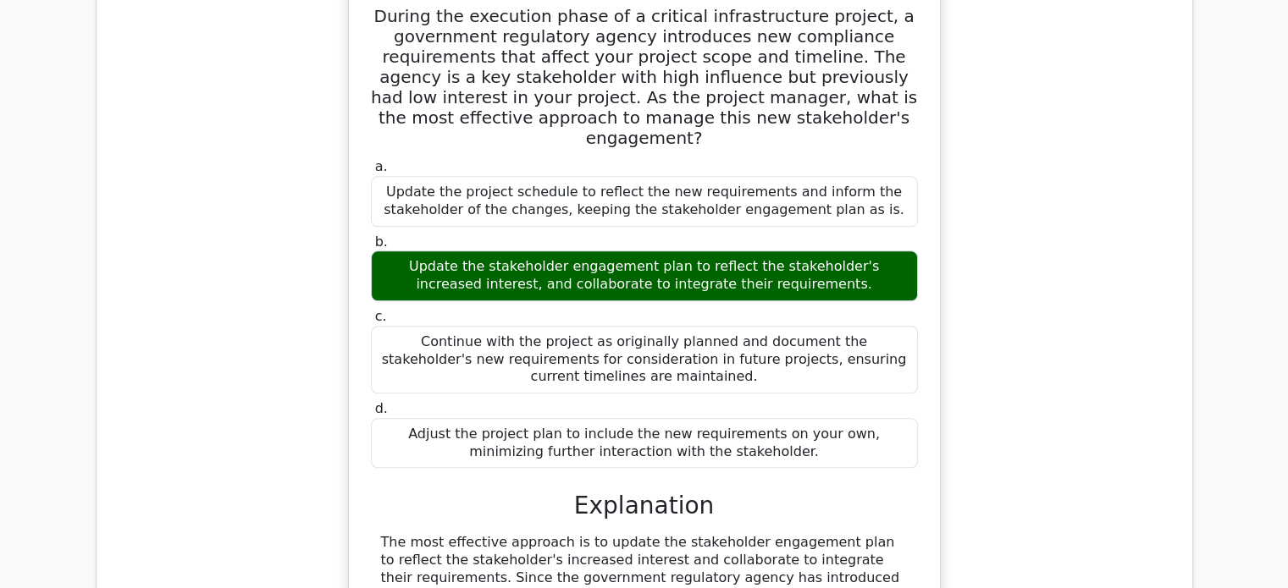
scroll to position [1806, 0]
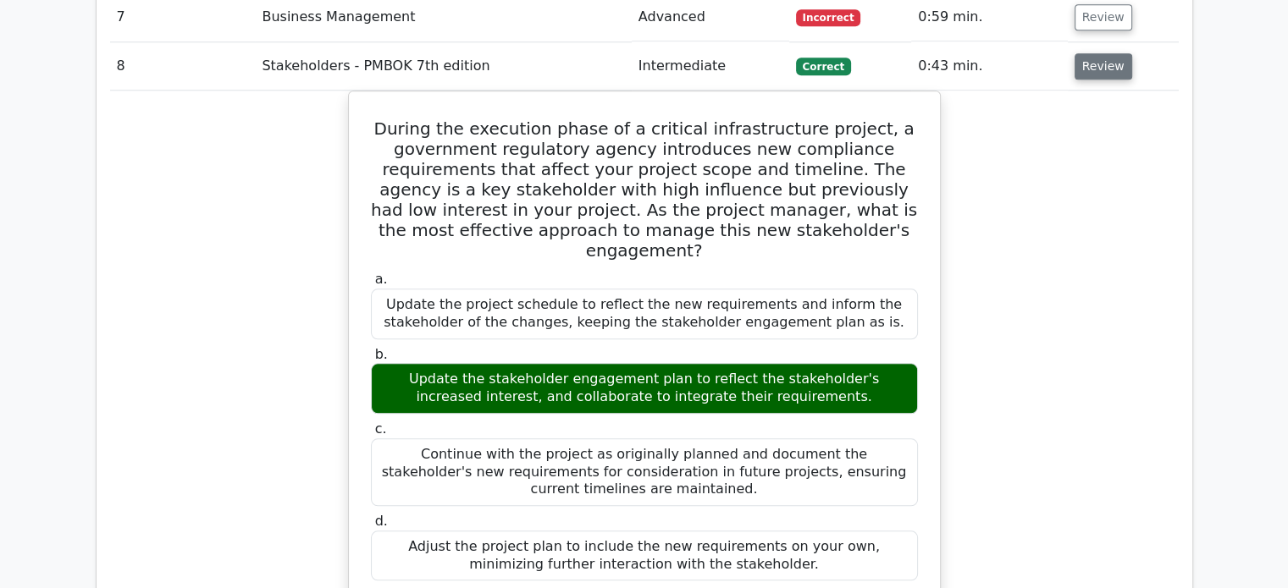
click at [1097, 53] on button "Review" at bounding box center [1104, 66] width 58 height 26
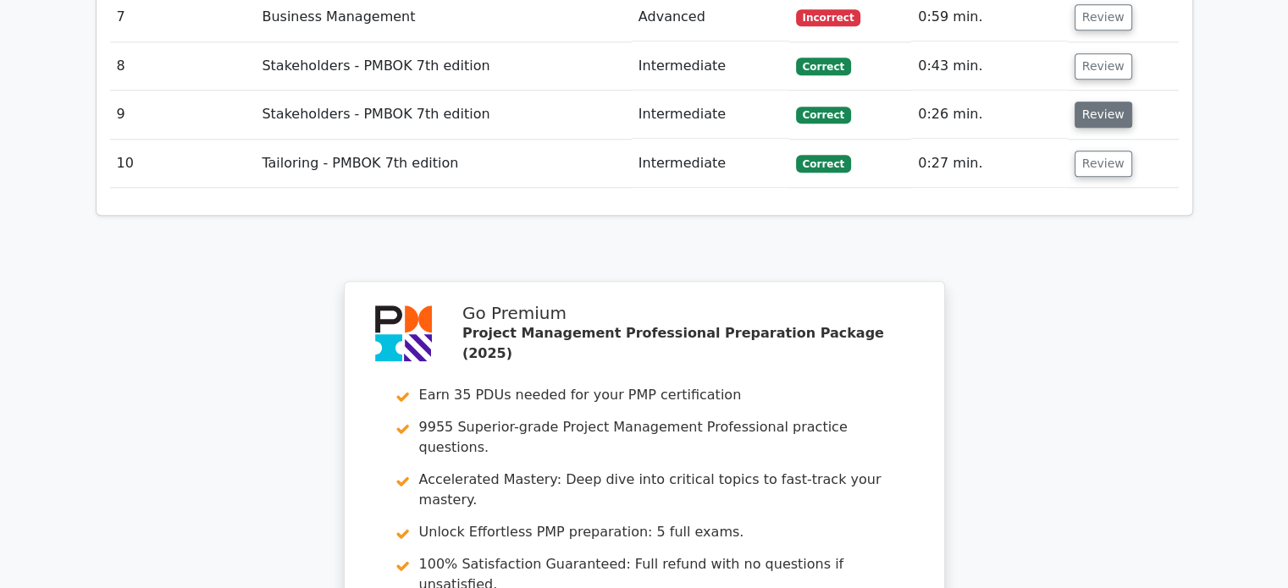
click at [1096, 102] on button "Review" at bounding box center [1104, 115] width 58 height 26
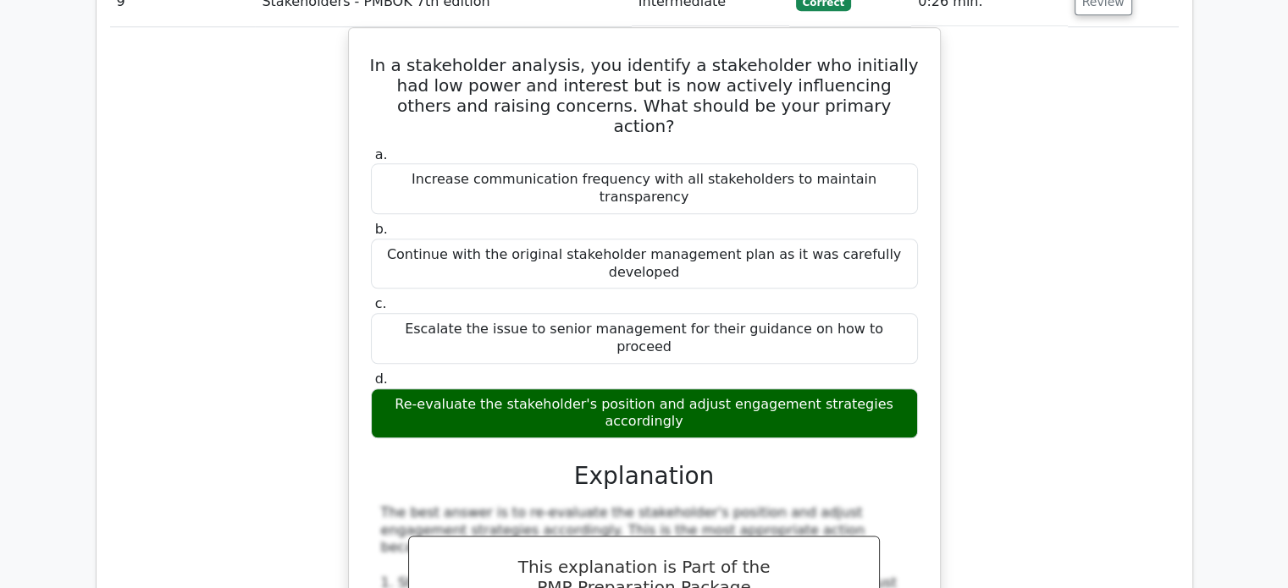
scroll to position [1749, 0]
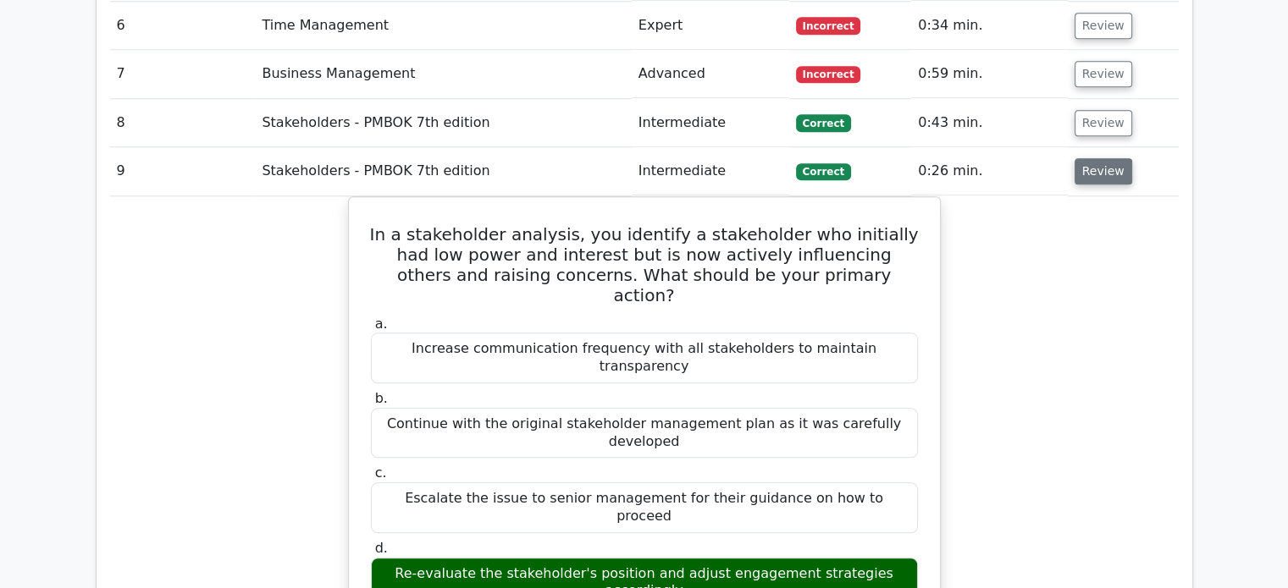
click at [1106, 158] on button "Review" at bounding box center [1104, 171] width 58 height 26
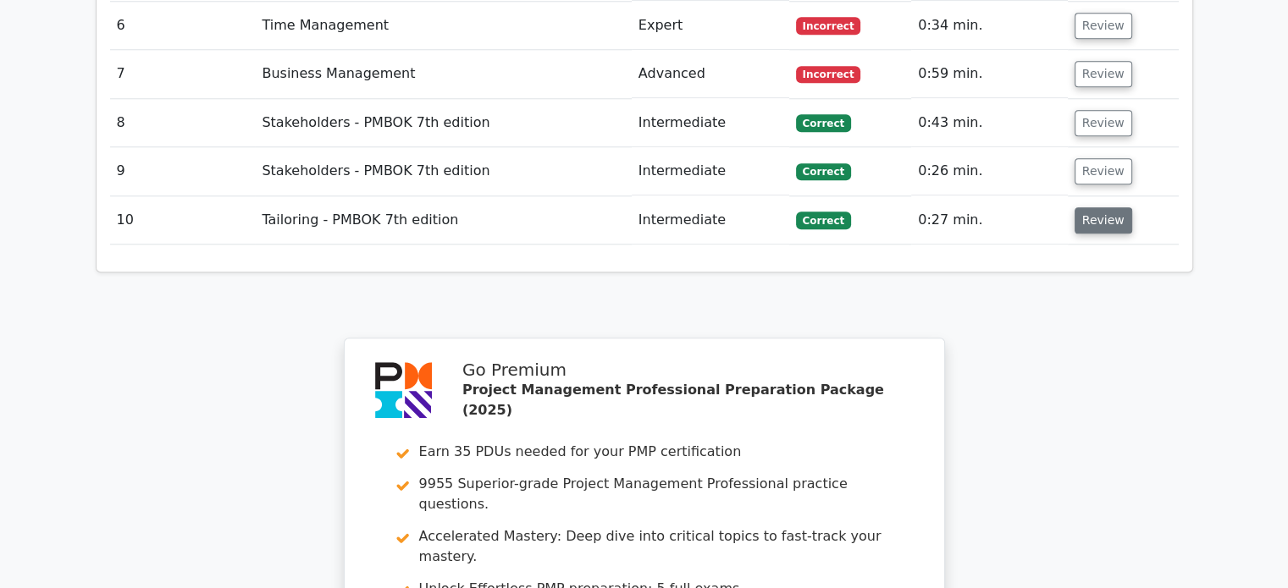
click at [1104, 207] on button "Review" at bounding box center [1104, 220] width 58 height 26
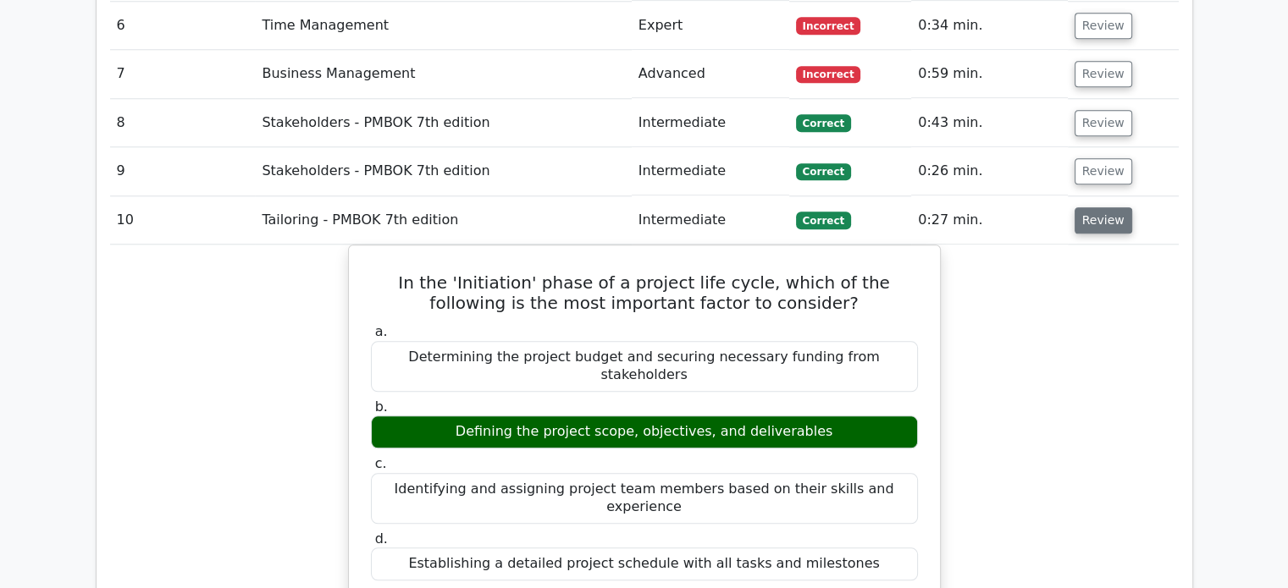
click at [1108, 207] on button "Review" at bounding box center [1104, 220] width 58 height 26
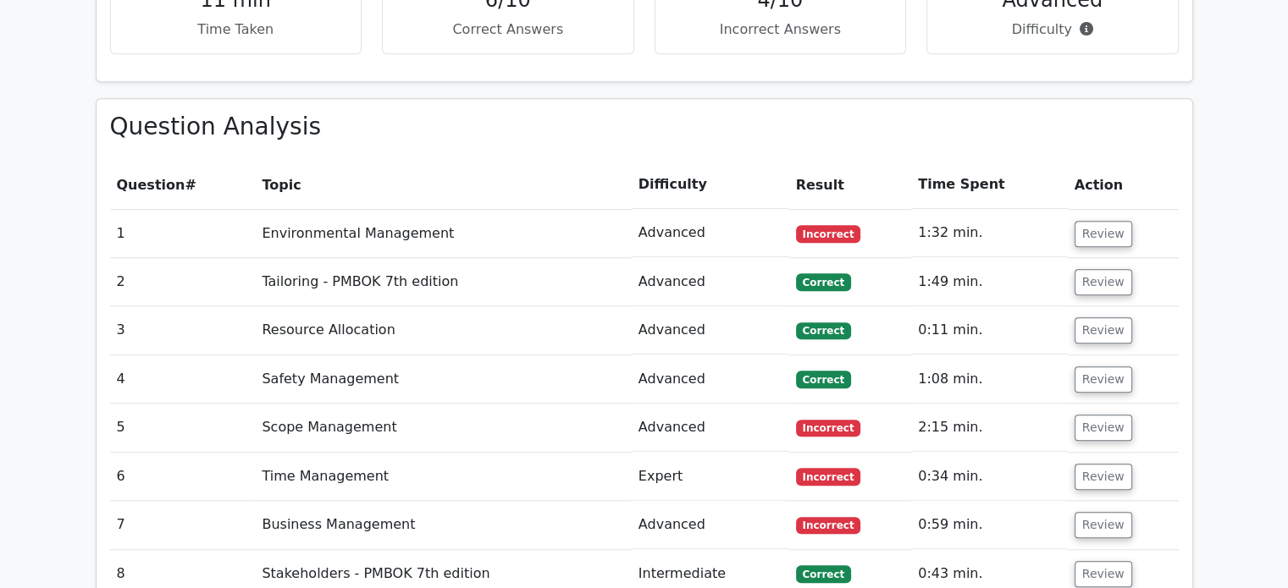
scroll to position [1241, 0]
